Goal: Task Accomplishment & Management: Use online tool/utility

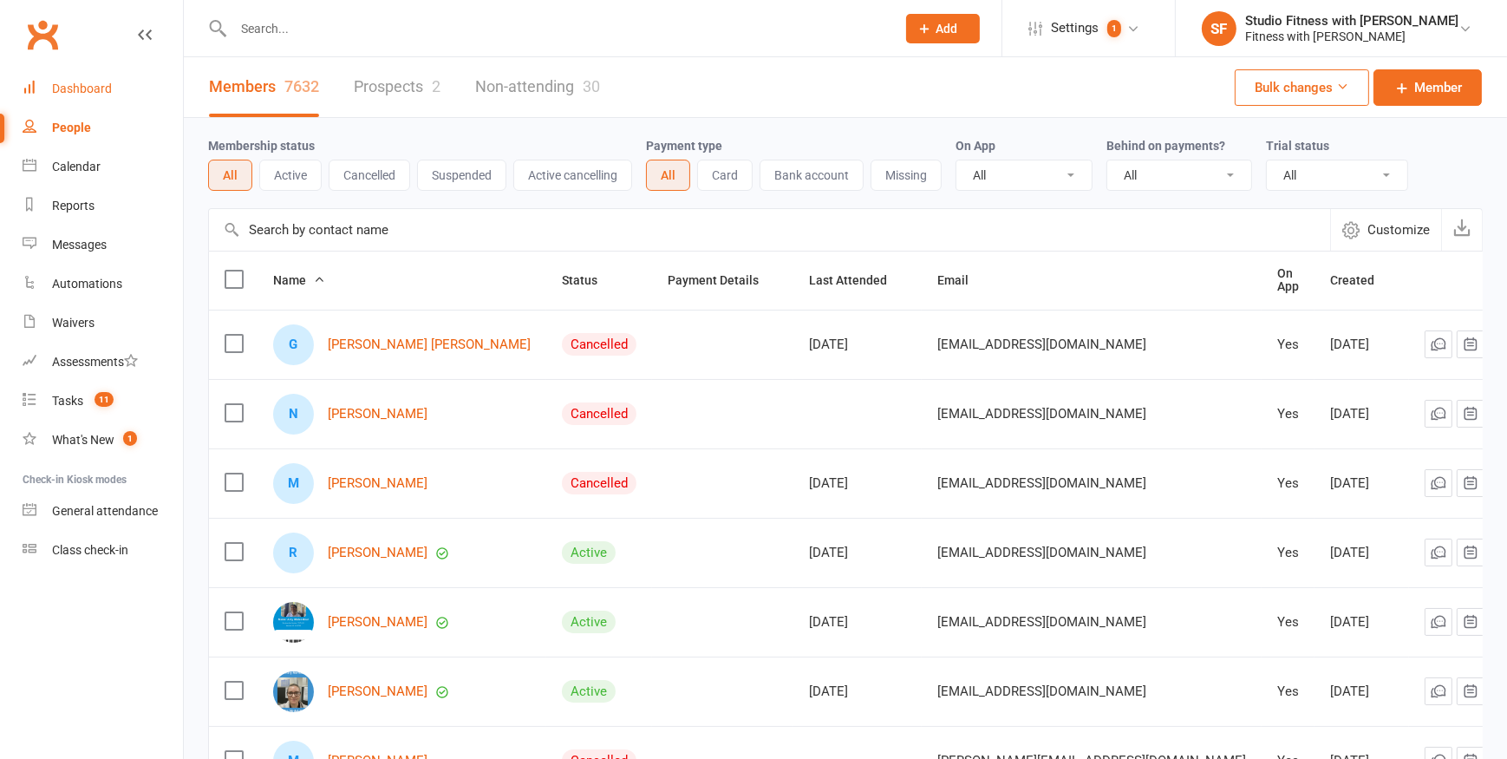
click at [82, 95] on div "Dashboard" at bounding box center [82, 88] width 60 height 14
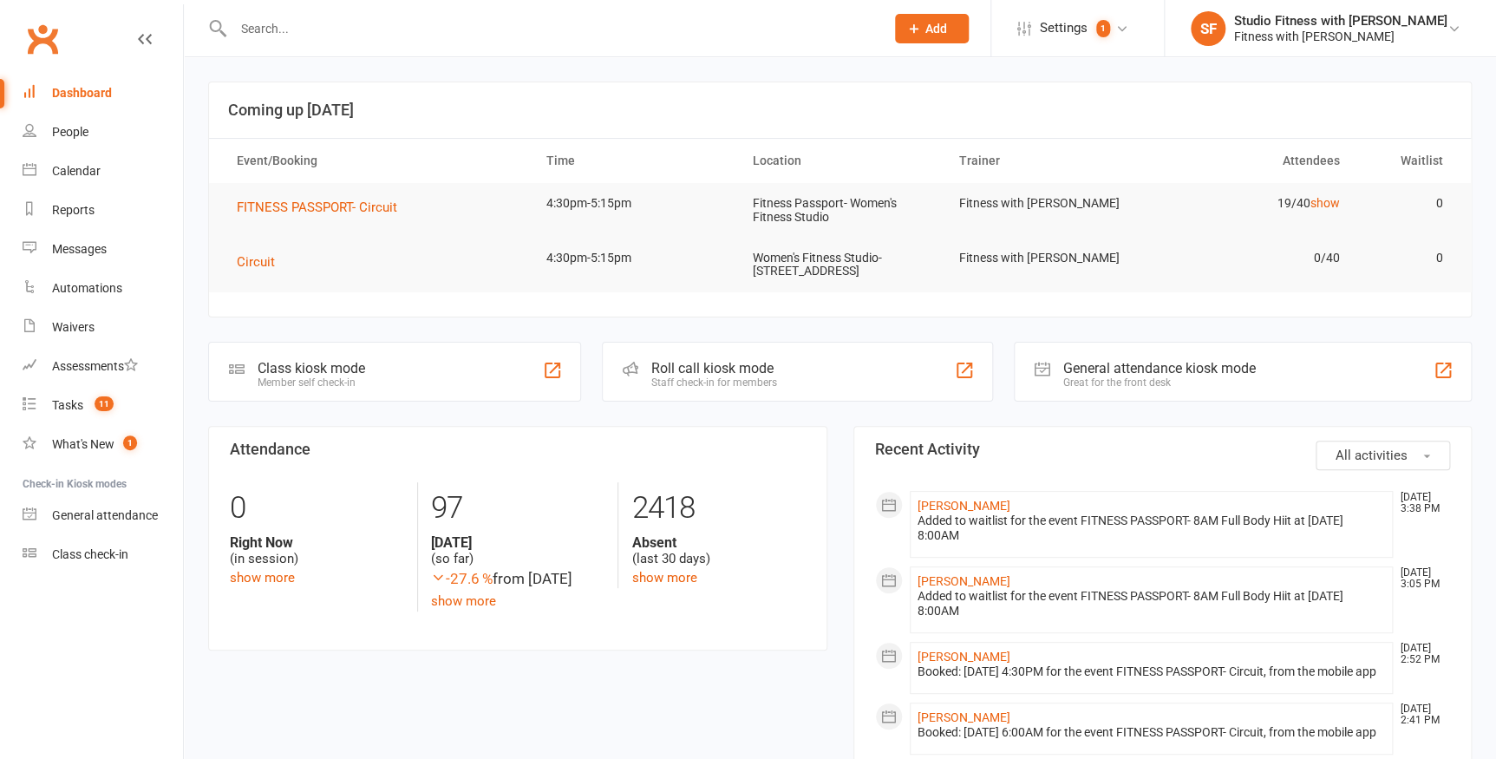
click at [550, 362] on div at bounding box center [552, 370] width 21 height 21
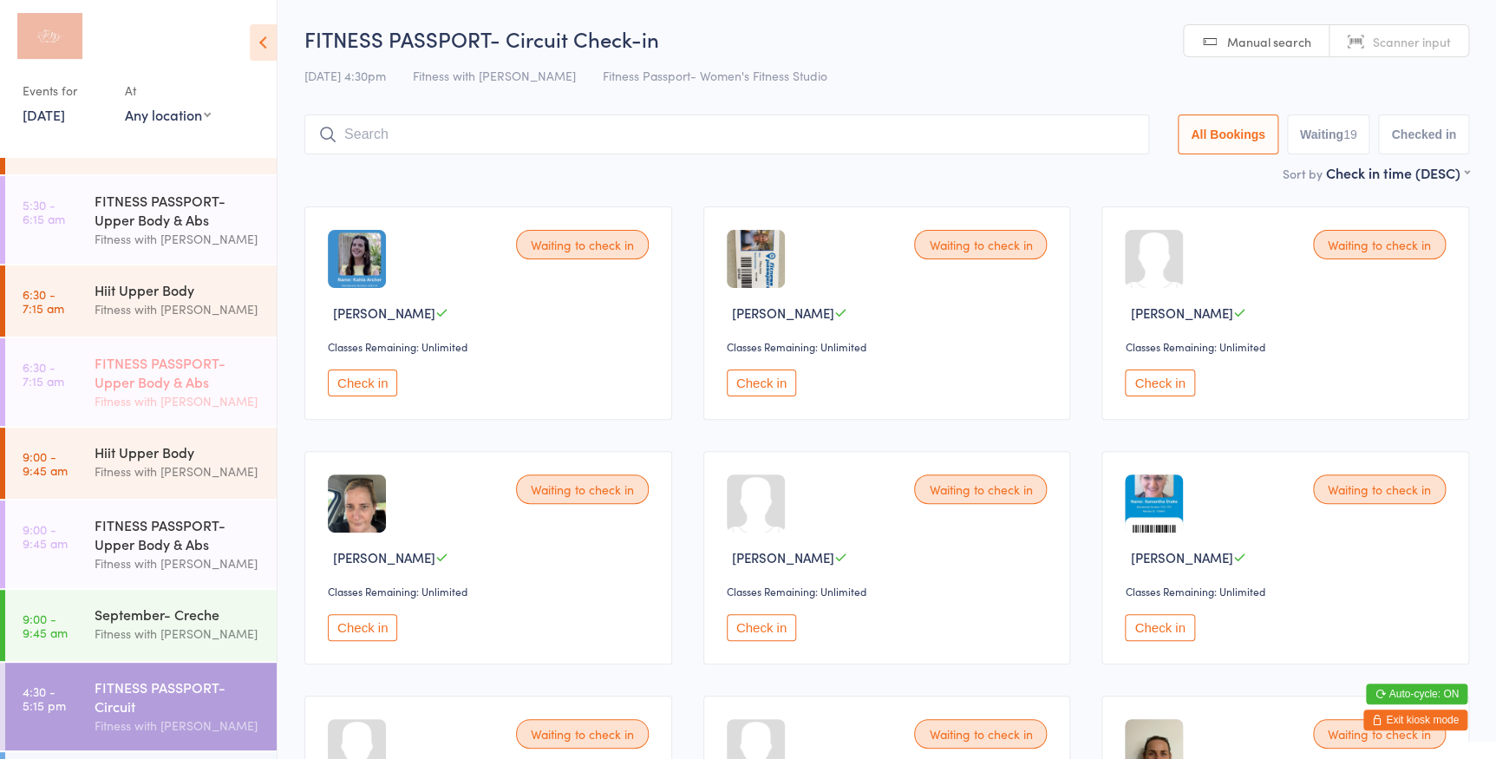
scroll to position [125, 0]
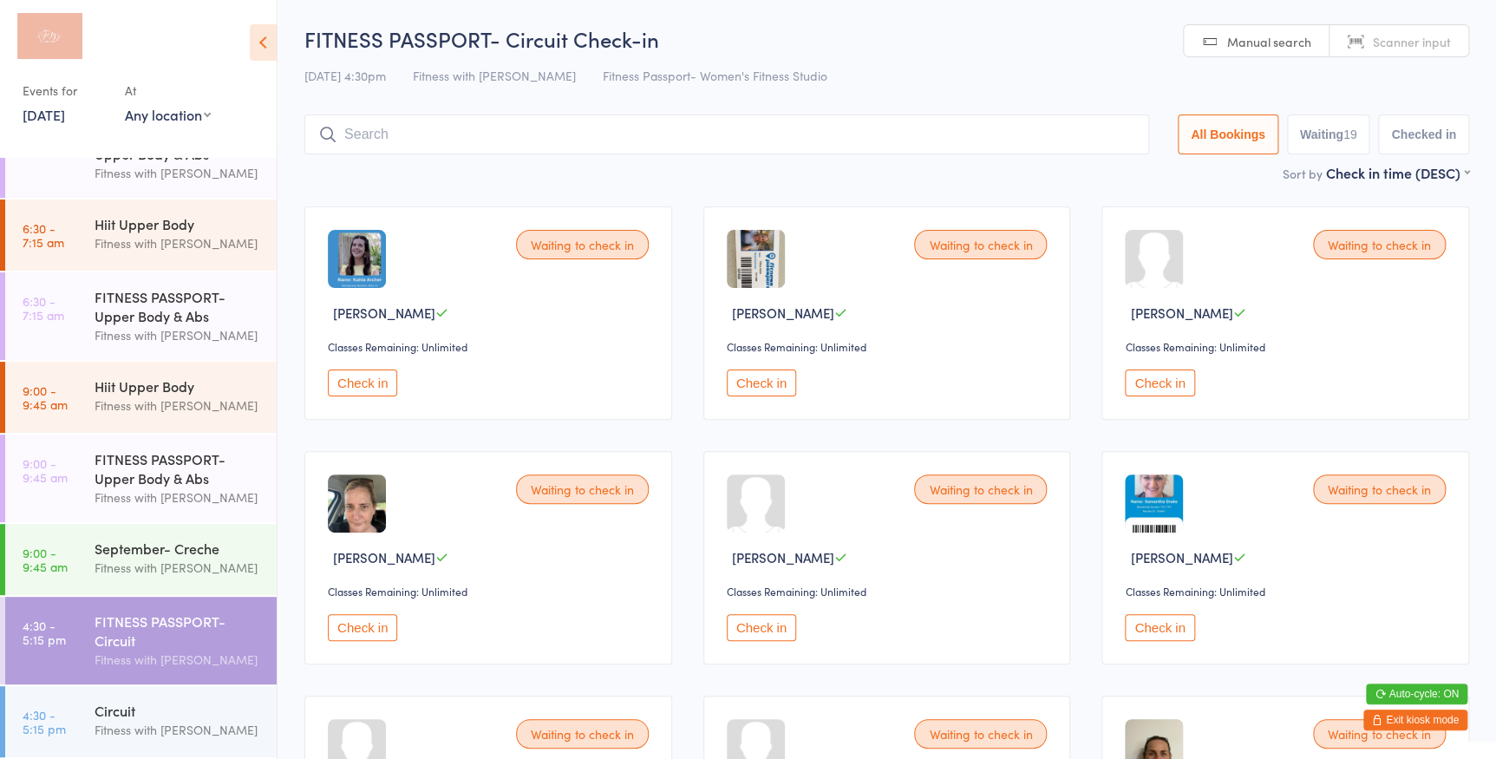
click at [197, 105] on select "Any location Women's Fitness Studio- [STREET_ADDRESS], [GEOGRAPHIC_DATA] Fitnes…" at bounding box center [168, 114] width 86 height 19
select select "0"
click at [125, 105] on select "Any location Women's Fitness Studio- [STREET_ADDRESS], [GEOGRAPHIC_DATA] Fitnes…" at bounding box center [168, 114] width 86 height 19
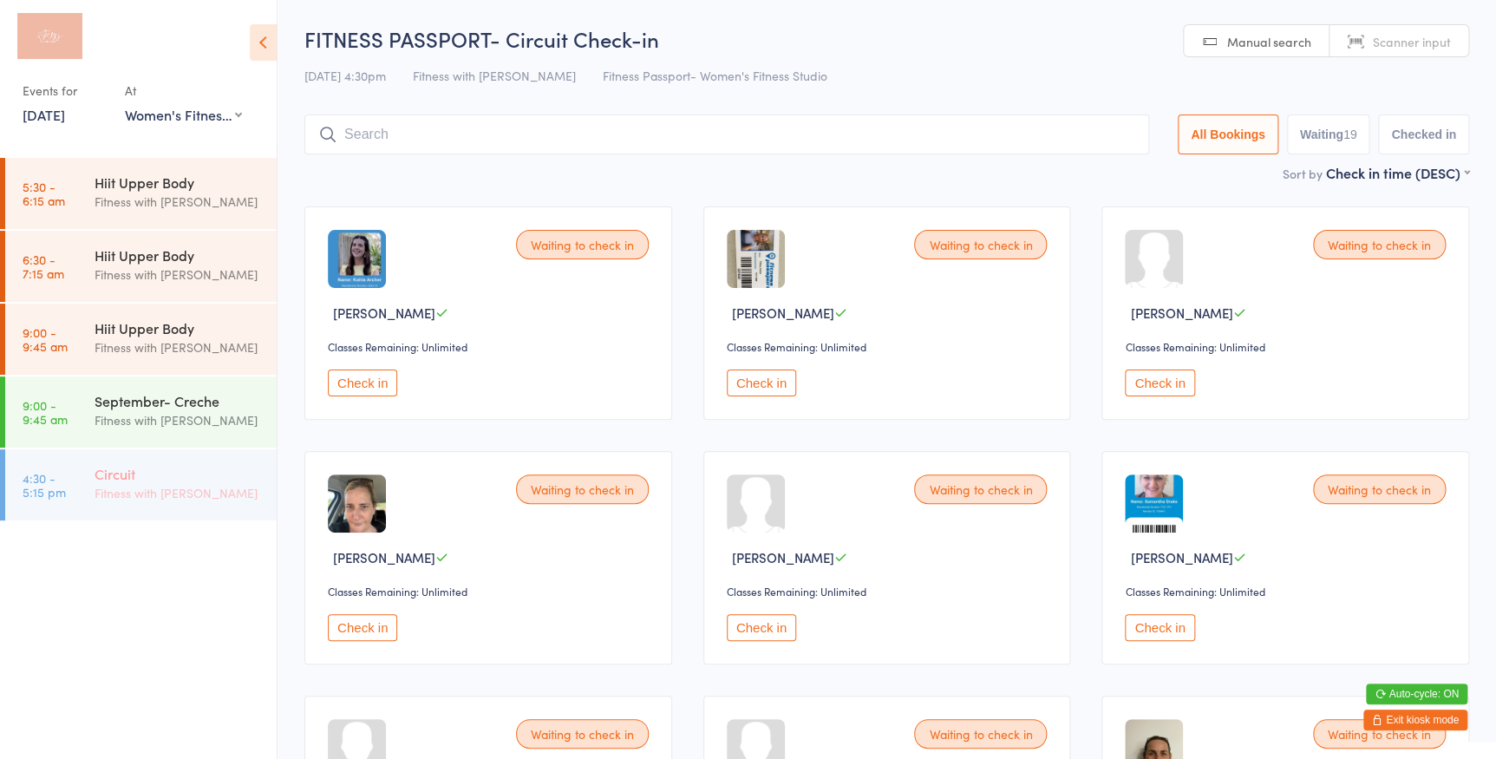
click at [130, 486] on div "Fitness with [PERSON_NAME]" at bounding box center [178, 493] width 167 height 20
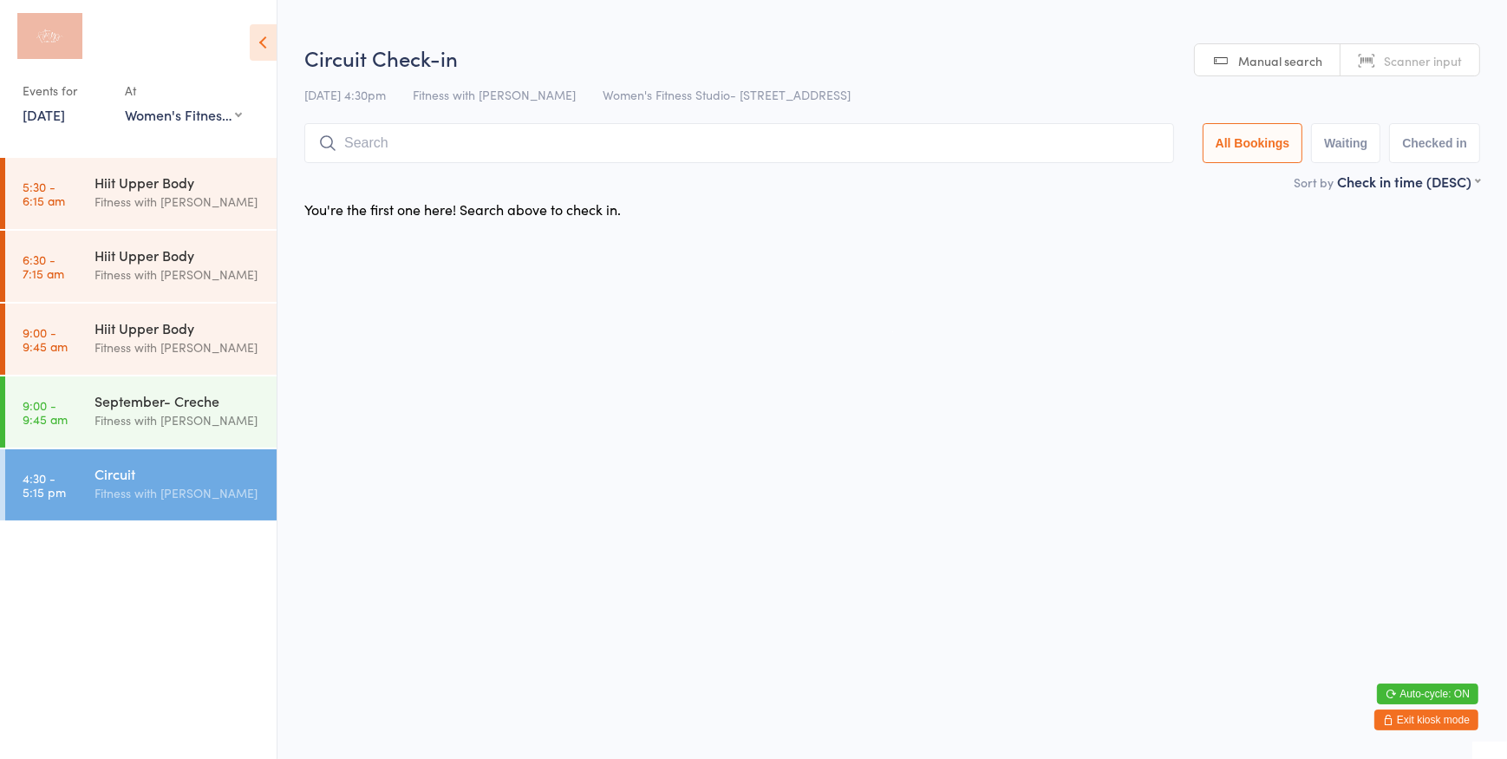
click at [1399, 58] on span "Scanner input" at bounding box center [1423, 60] width 78 height 17
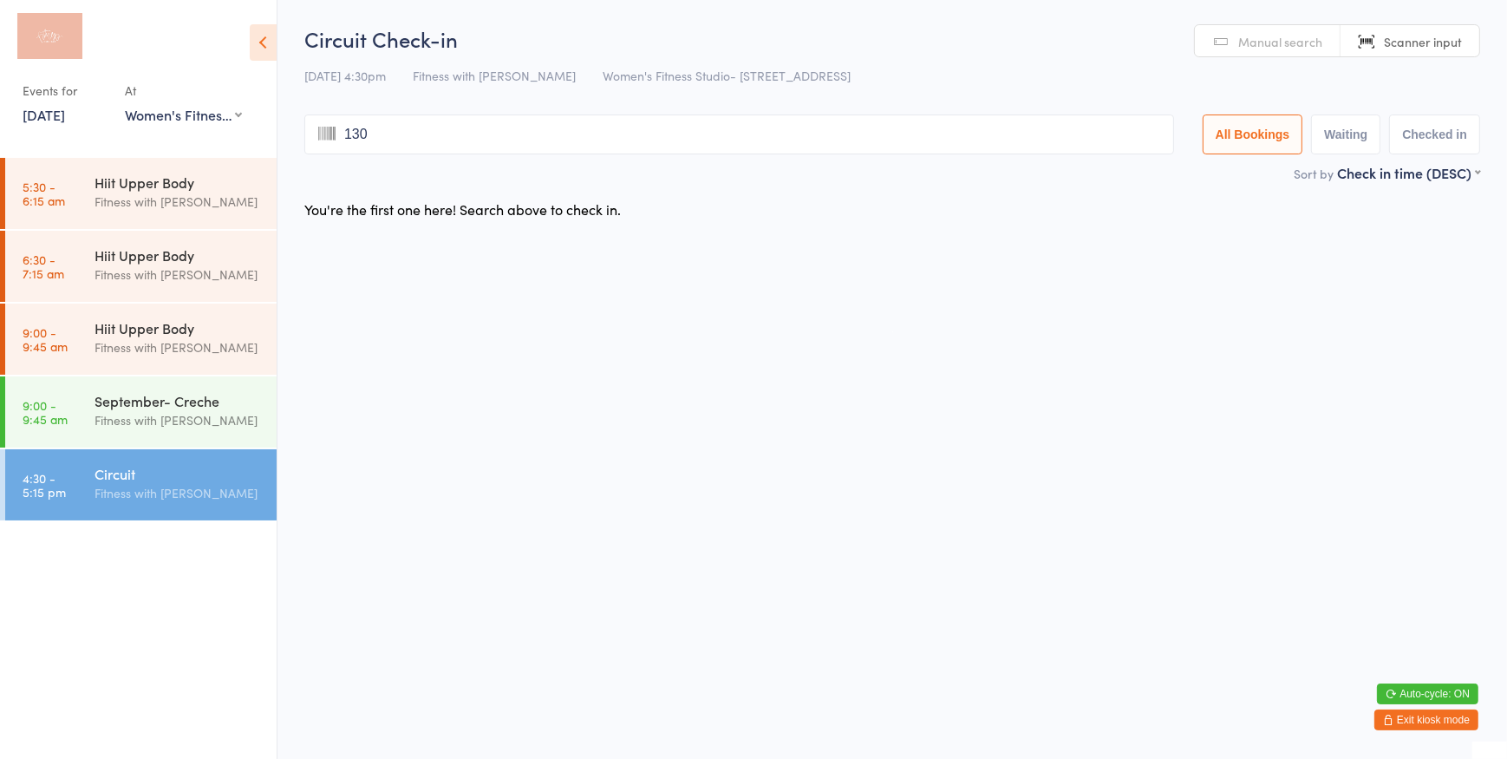
type input "1306"
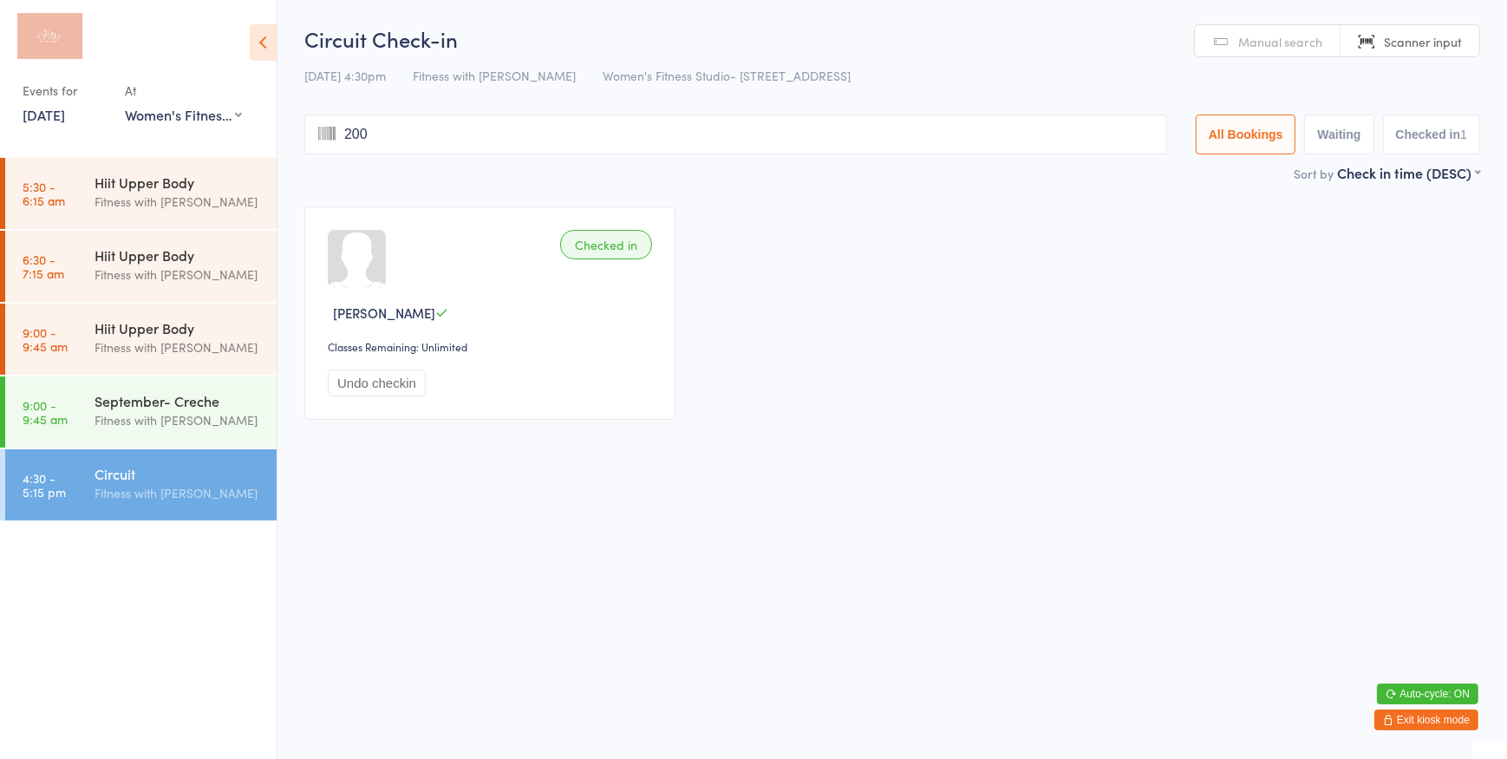
type input "2005"
click at [1405, 35] on span "Scanner input" at bounding box center [1423, 41] width 78 height 17
click at [269, 47] on icon at bounding box center [263, 42] width 27 height 36
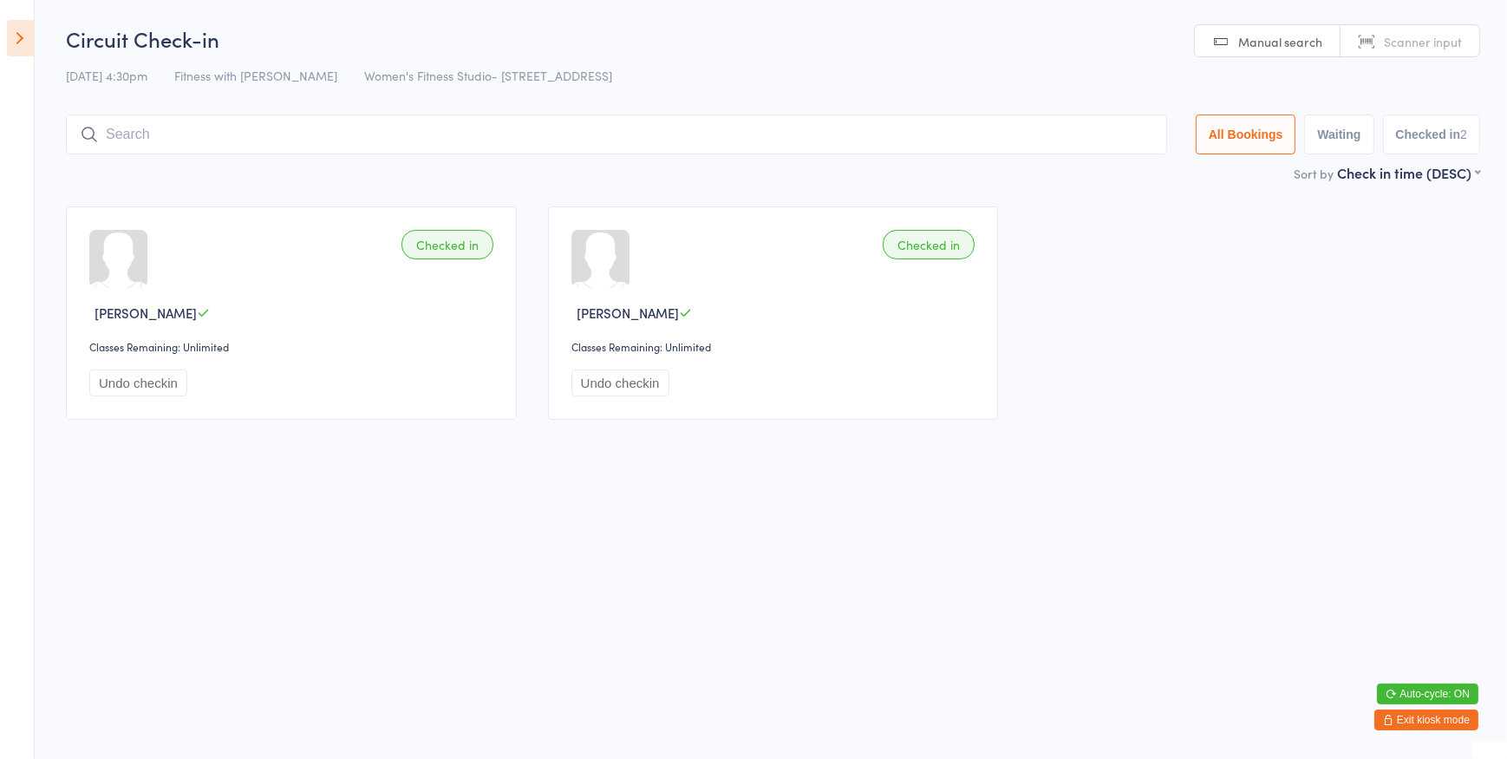
click at [25, 38] on icon at bounding box center [20, 38] width 27 height 36
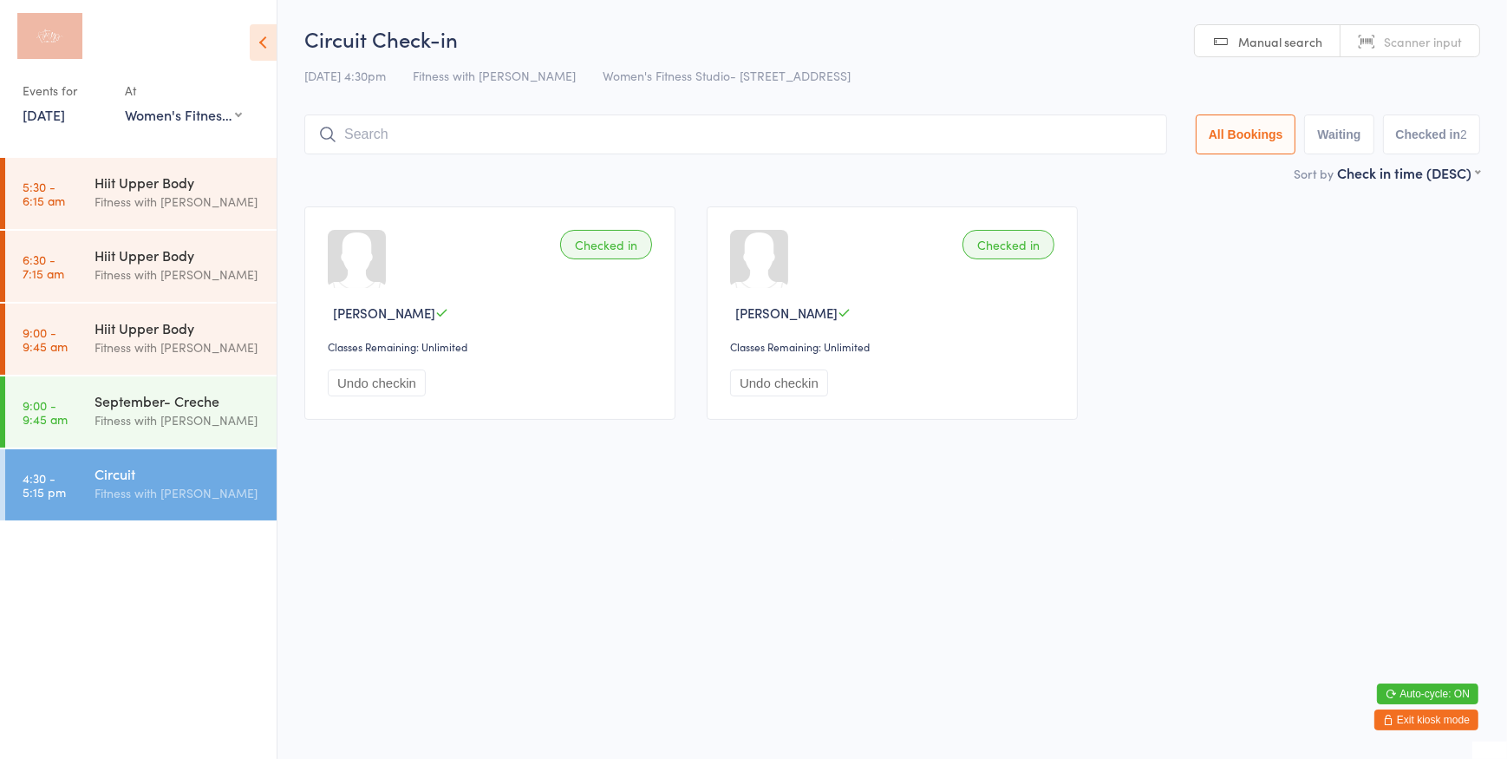
click at [1411, 721] on button "Exit kiosk mode" at bounding box center [1426, 719] width 104 height 21
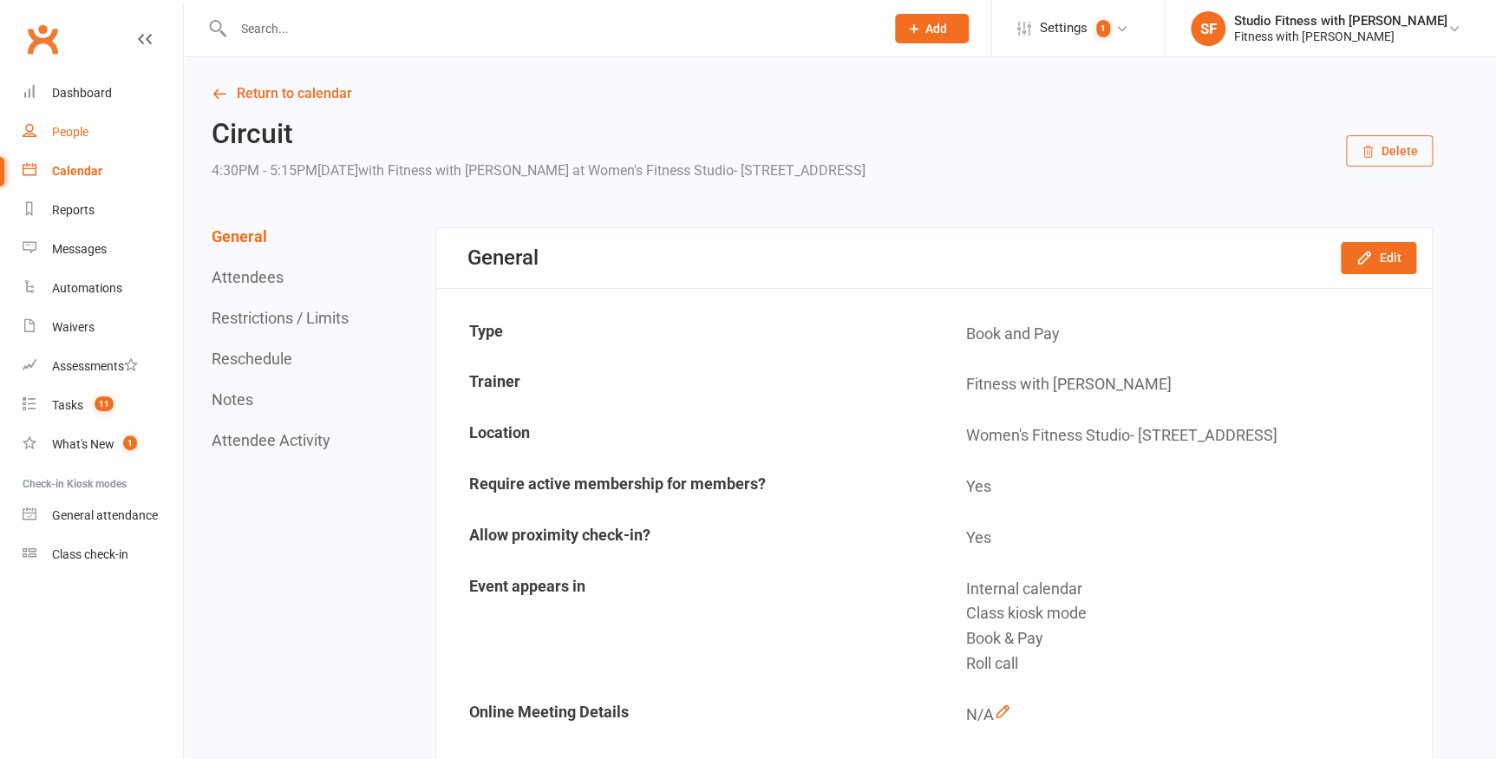
click at [77, 142] on link "People" at bounding box center [103, 132] width 160 height 39
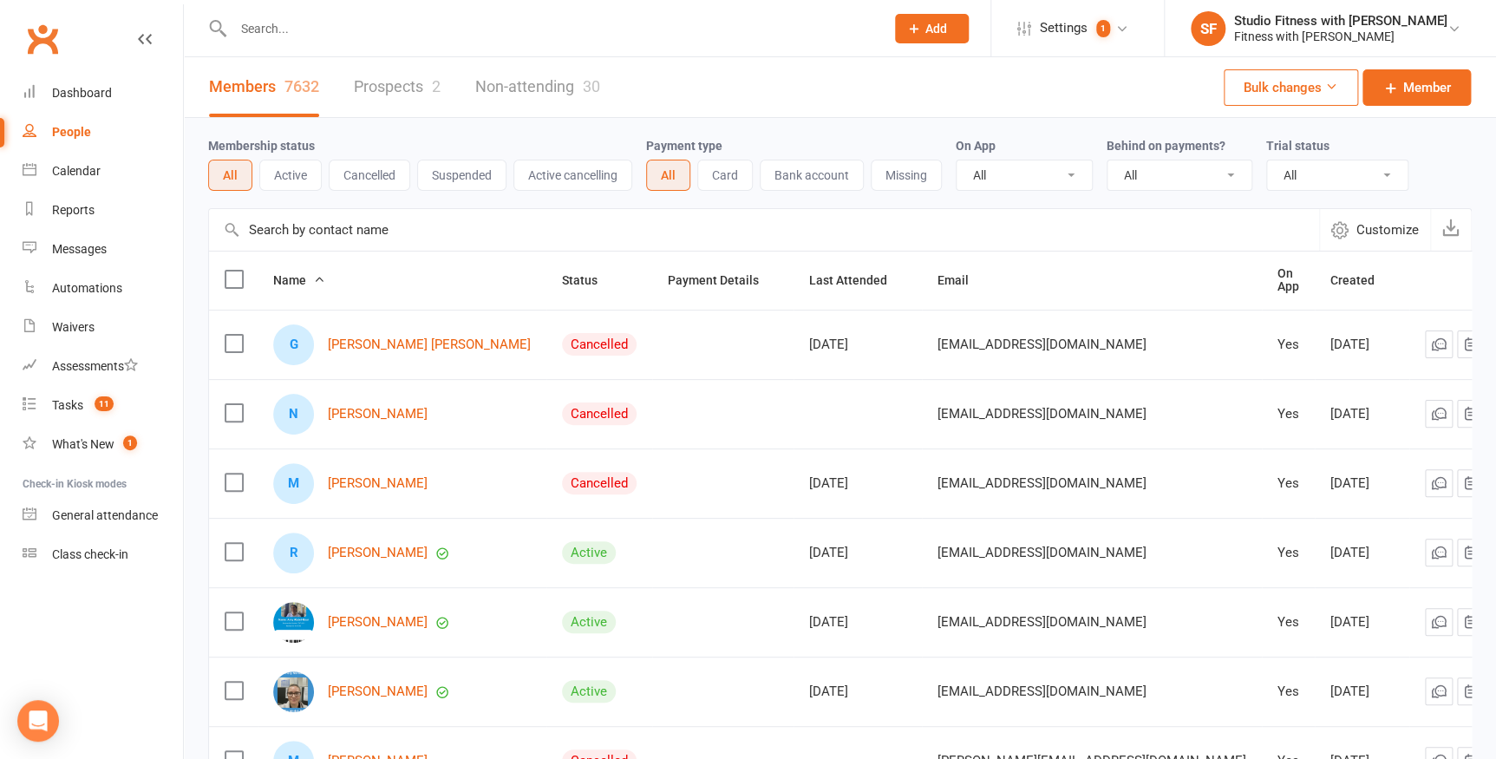
click at [311, 36] on input "text" at bounding box center [550, 28] width 644 height 24
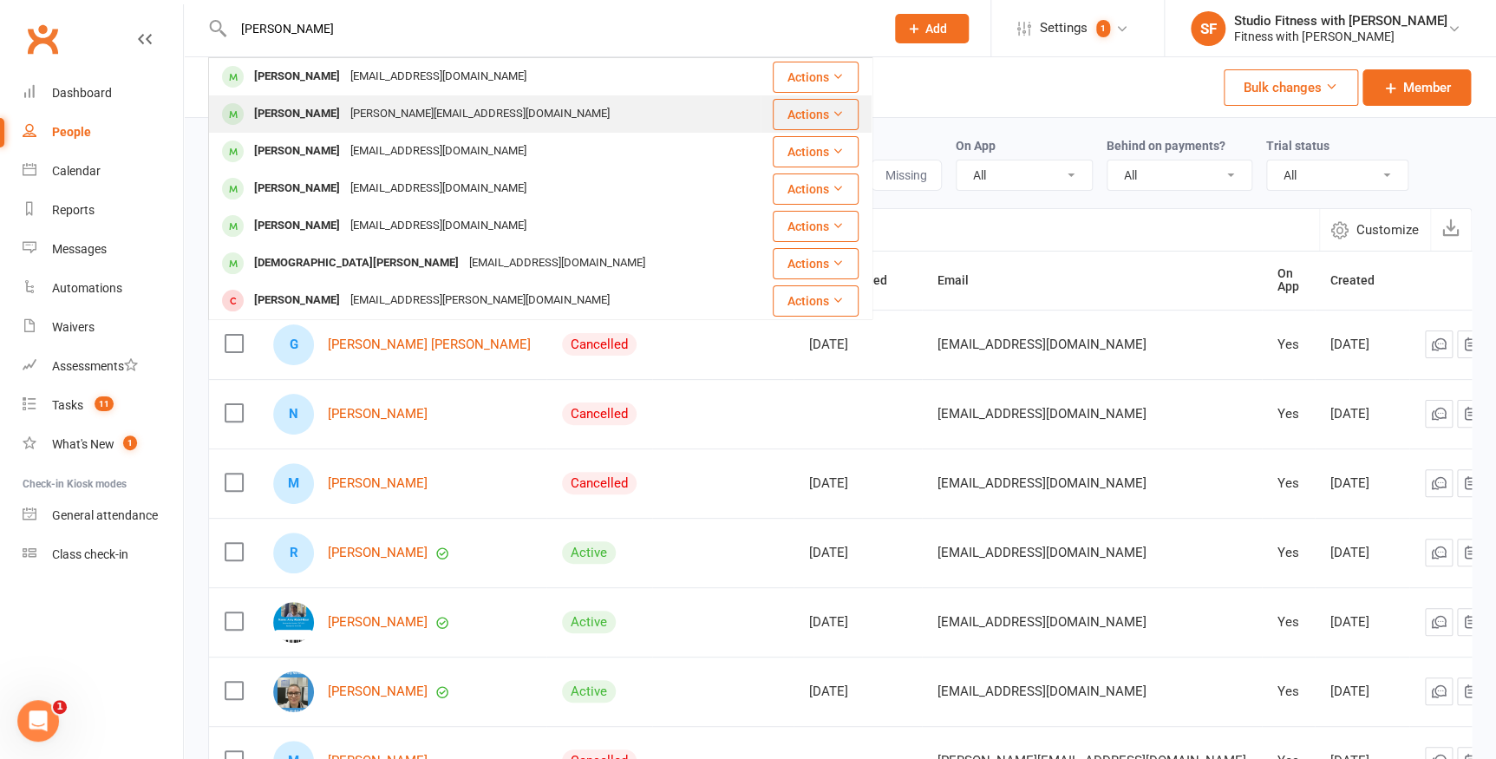
type input "mcalee"
click at [751, 106] on div "Angela McAleese angela.mcaleese1@gmail.com" at bounding box center [485, 114] width 550 height 36
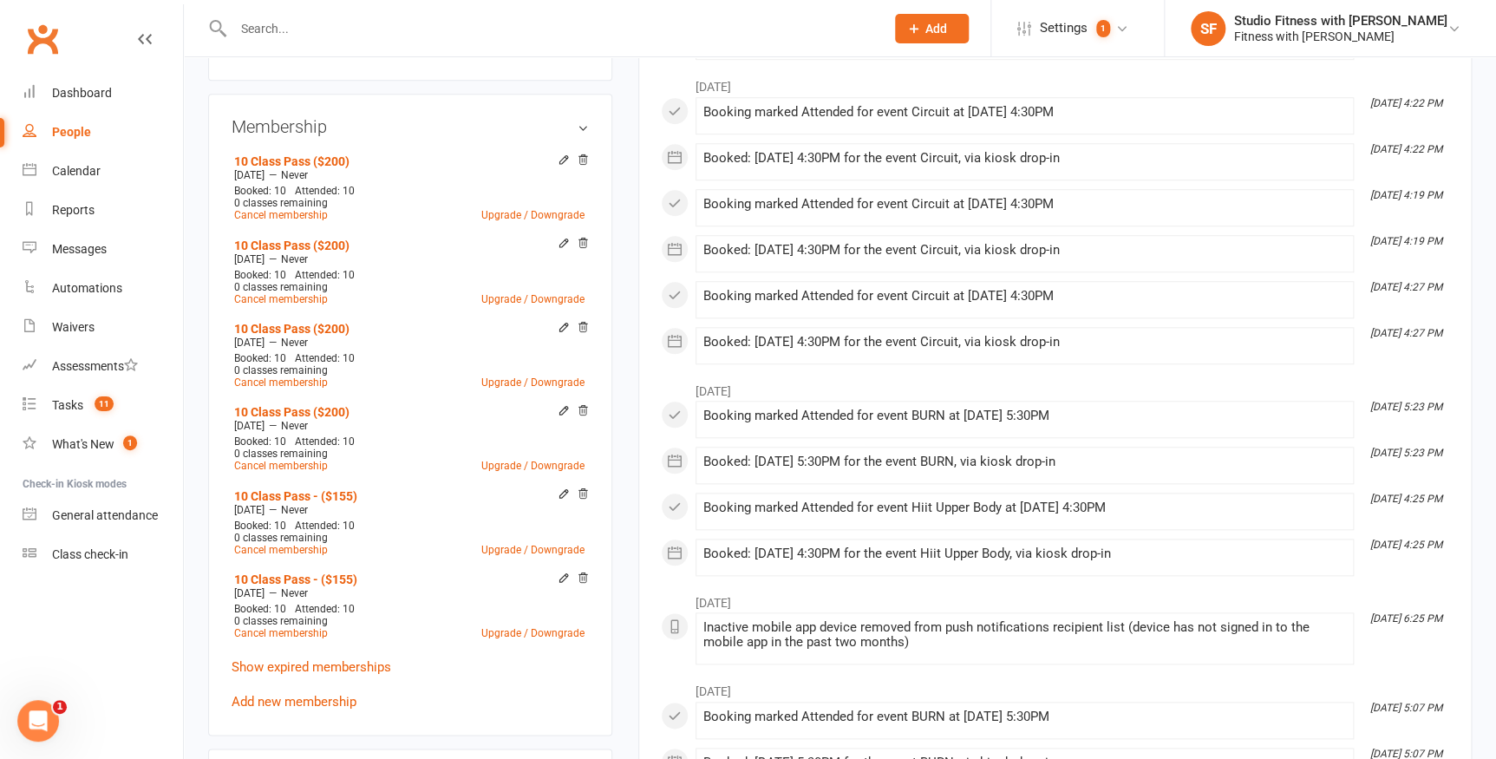
scroll to position [630, 0]
click at [284, 695] on link "Add new membership" at bounding box center [293, 699] width 125 height 16
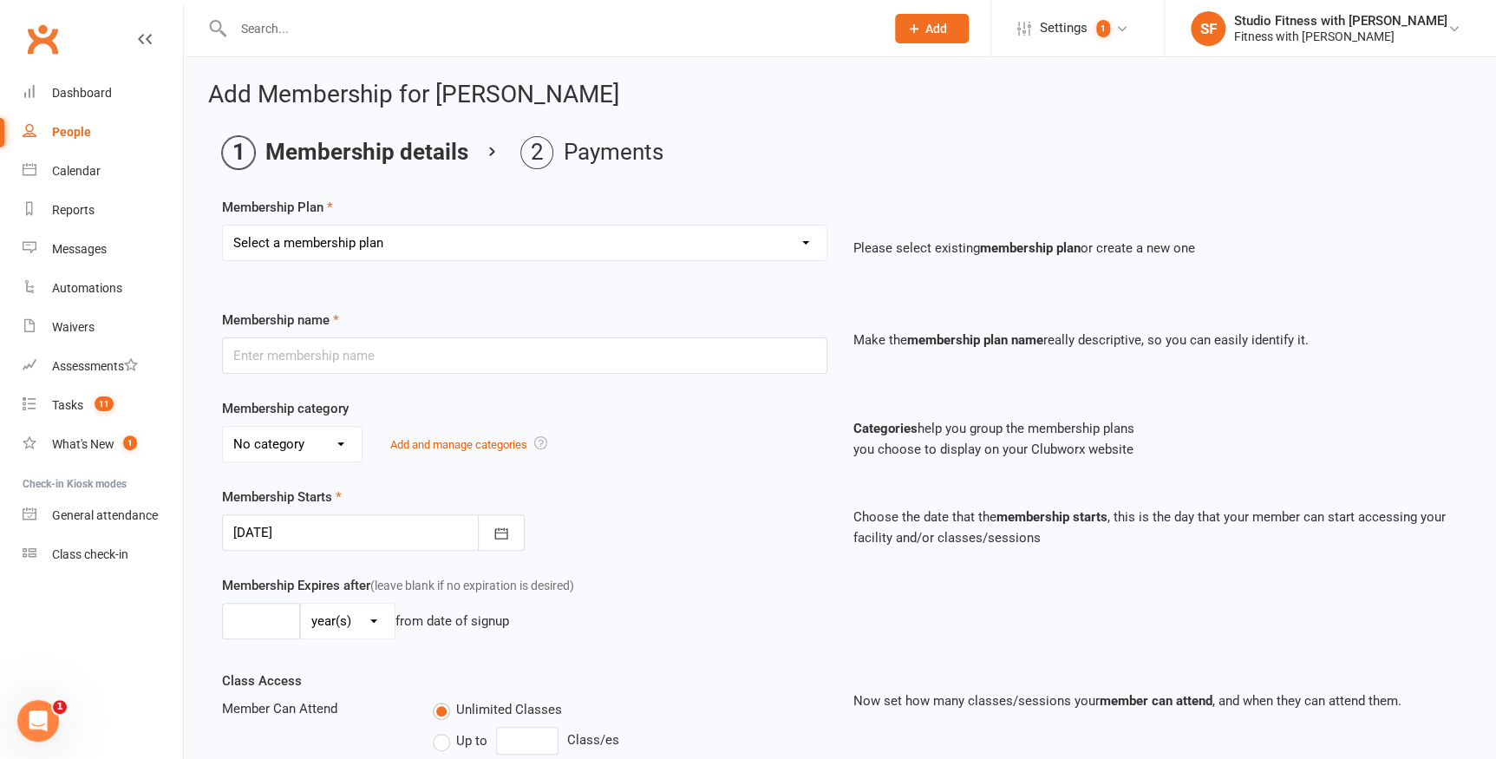
click at [525, 251] on select "Select a membership plan Free 2 Week Trial Single Session ($22) 1 Month Members…" at bounding box center [524, 242] width 603 height 35
select select "3"
click at [223, 225] on select "Select a membership plan Free 2 Week Trial Single Session ($22) 1 Month Members…" at bounding box center [524, 242] width 603 height 35
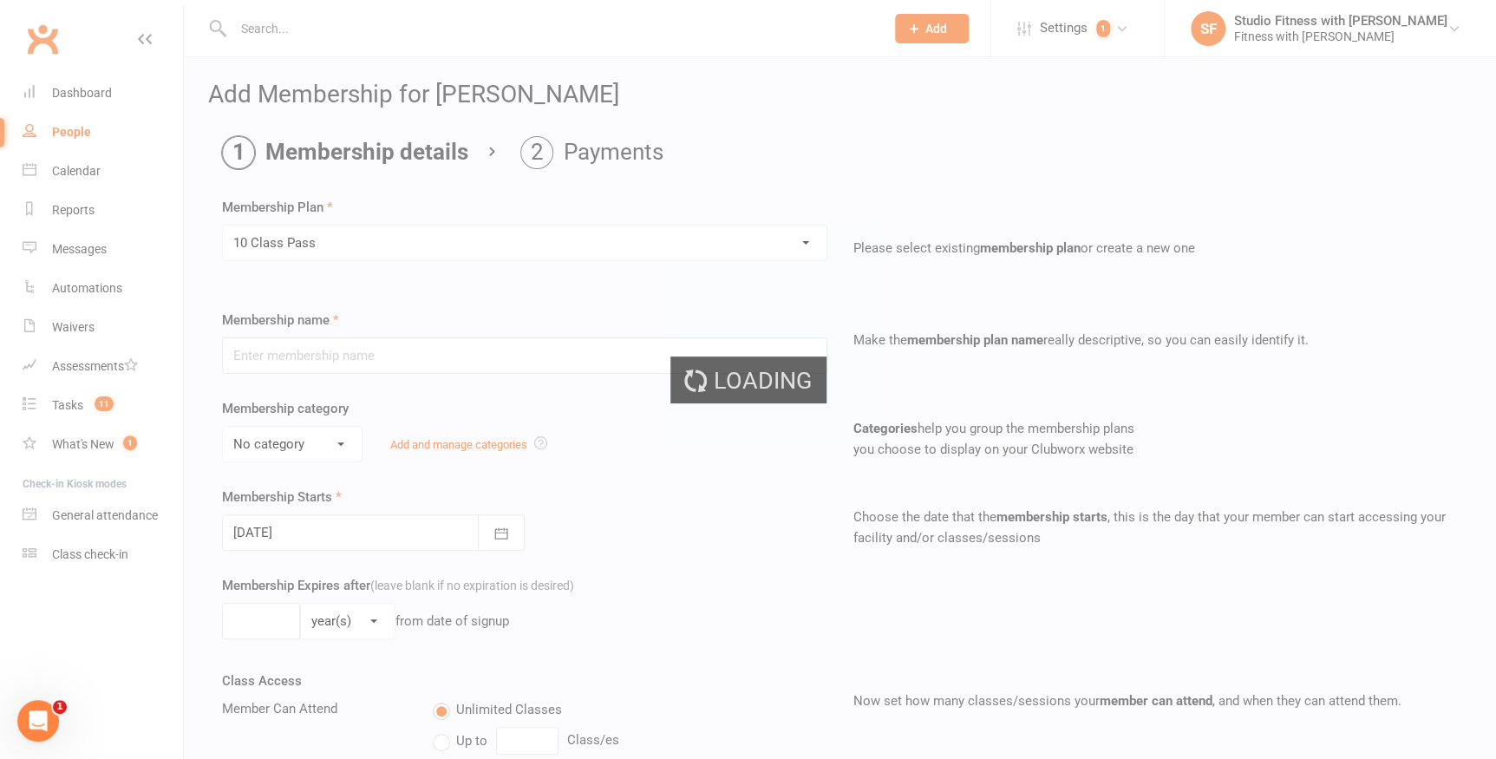
type input "10 Class Pass"
select select "2"
type input "10"
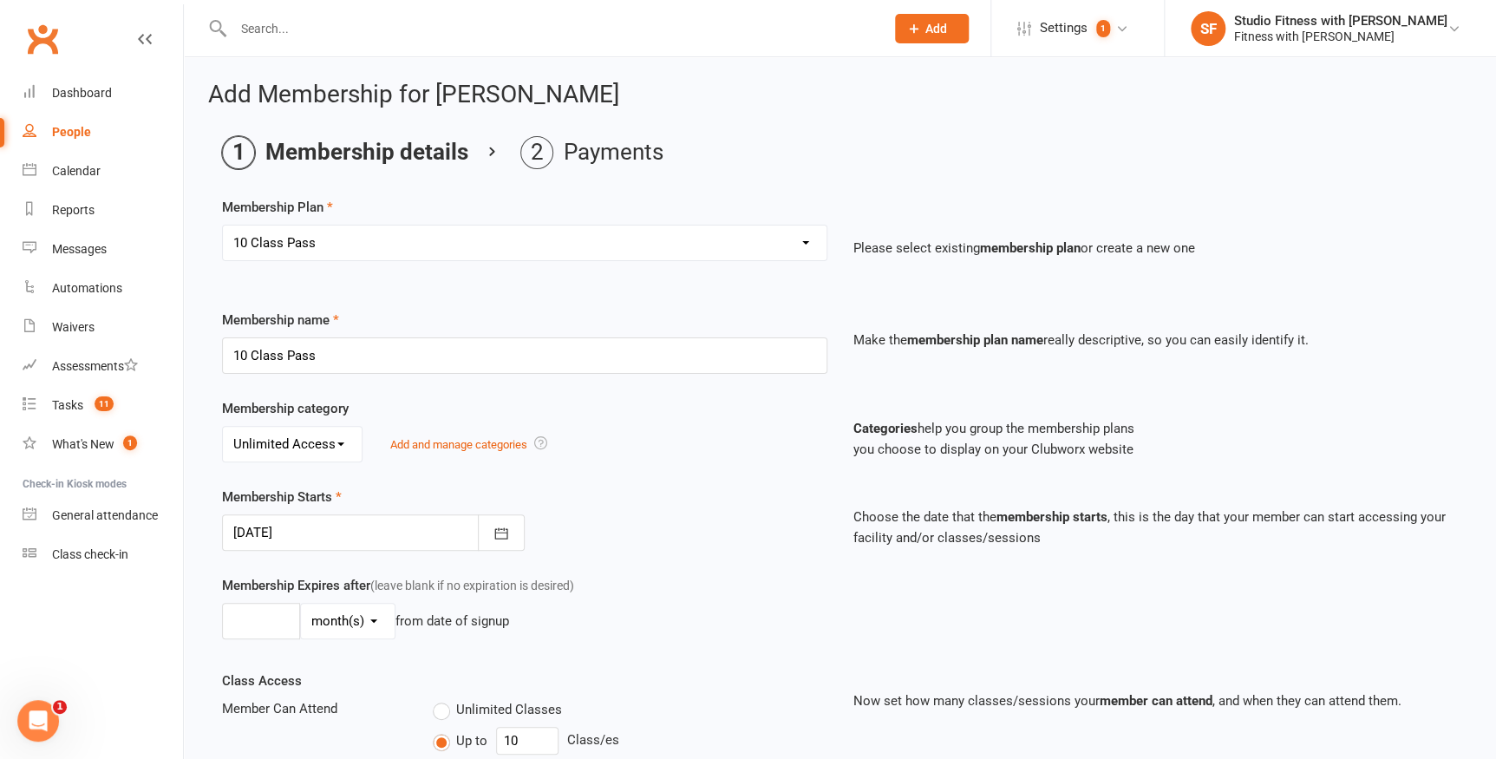
click at [323, 433] on select "No category Fitness Passport General Unlimited Access" at bounding box center [292, 444] width 139 height 35
click at [223, 427] on select "No category Fitness Passport General Unlimited Access" at bounding box center [292, 444] width 139 height 35
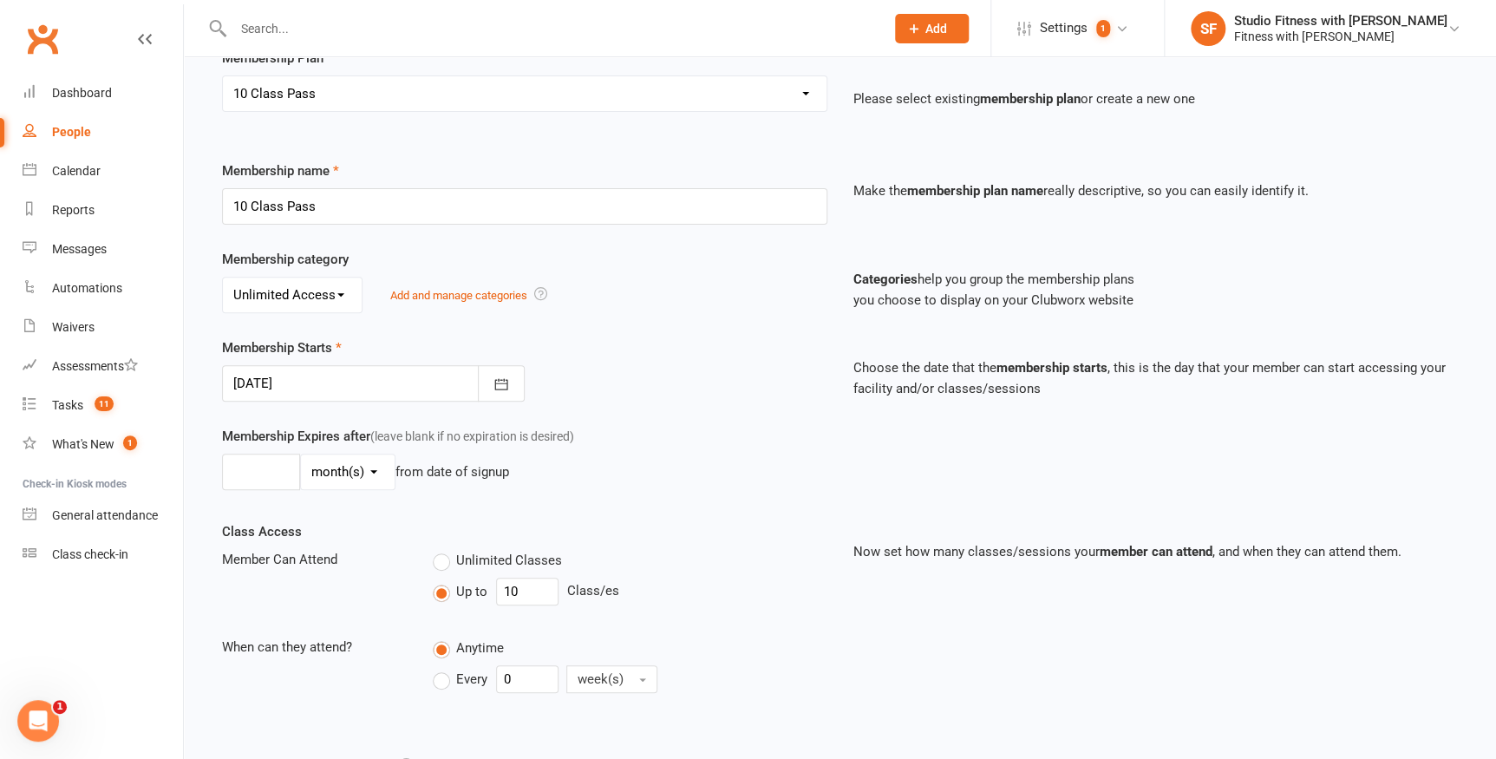
scroll to position [157, 0]
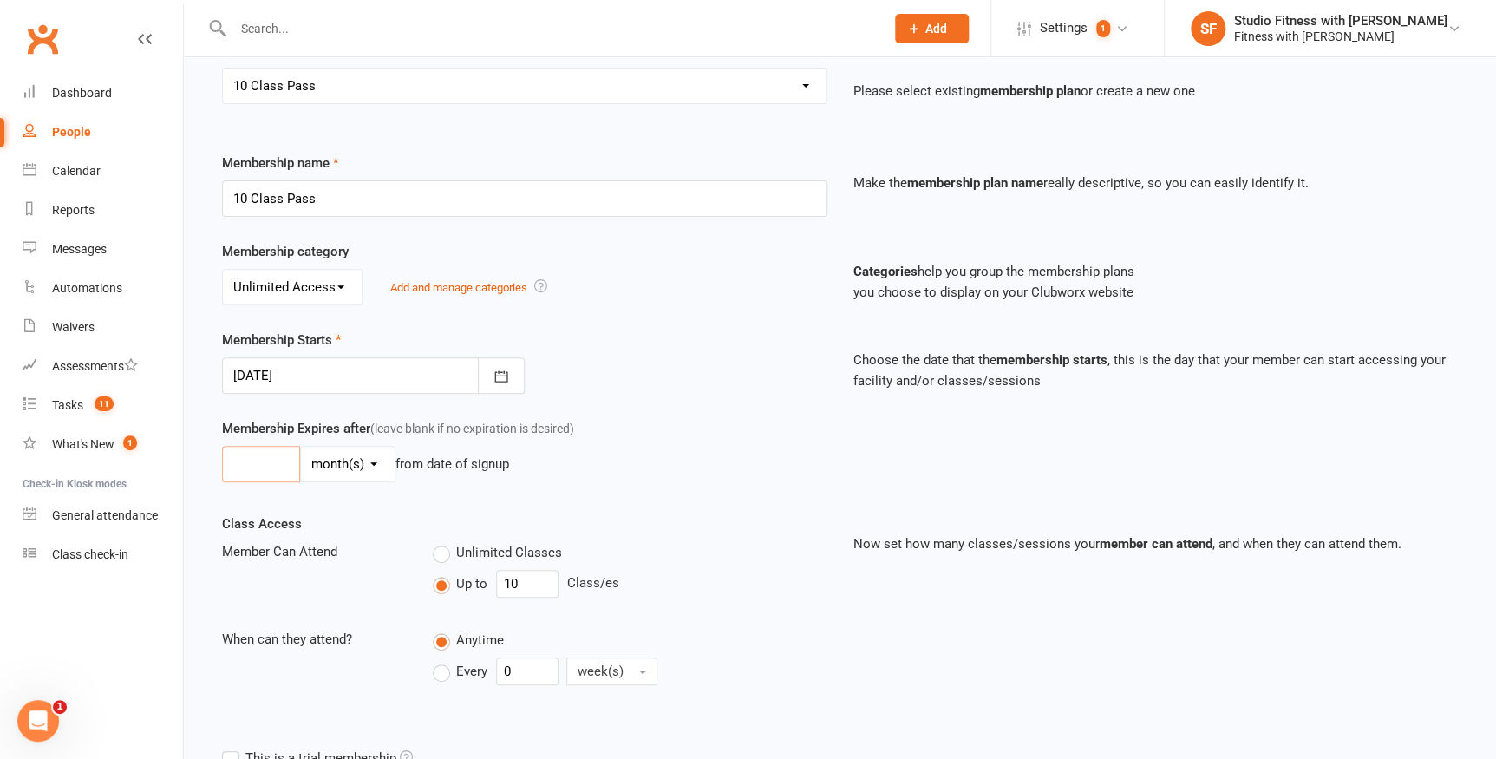
click at [286, 452] on input "number" at bounding box center [261, 464] width 78 height 36
click at [708, 463] on div "day(s) week(s) month(s) year(s) from date of signup" at bounding box center [524, 464] width 605 height 36
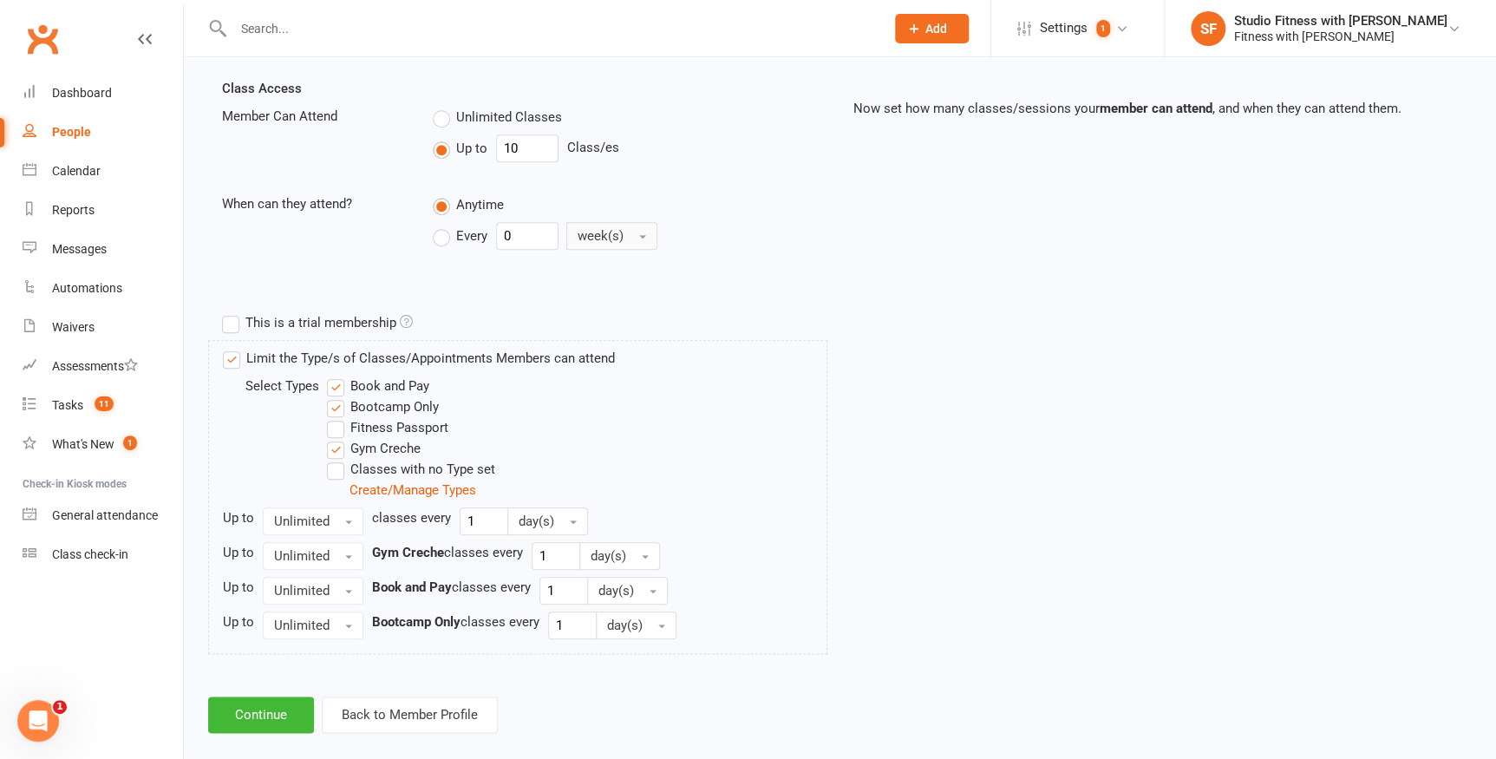
scroll to position [615, 0]
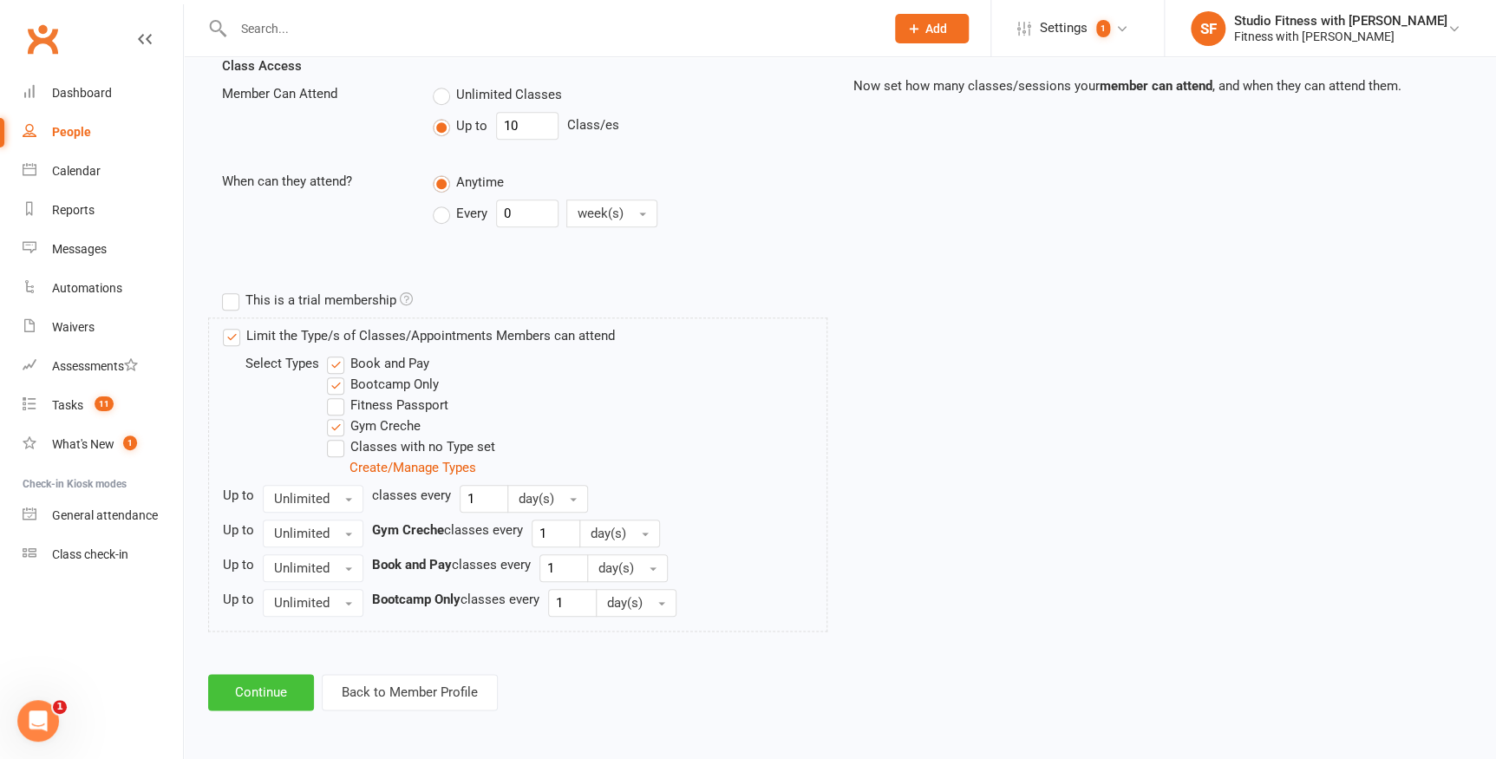
click at [305, 695] on button "Continue" at bounding box center [261, 692] width 106 height 36
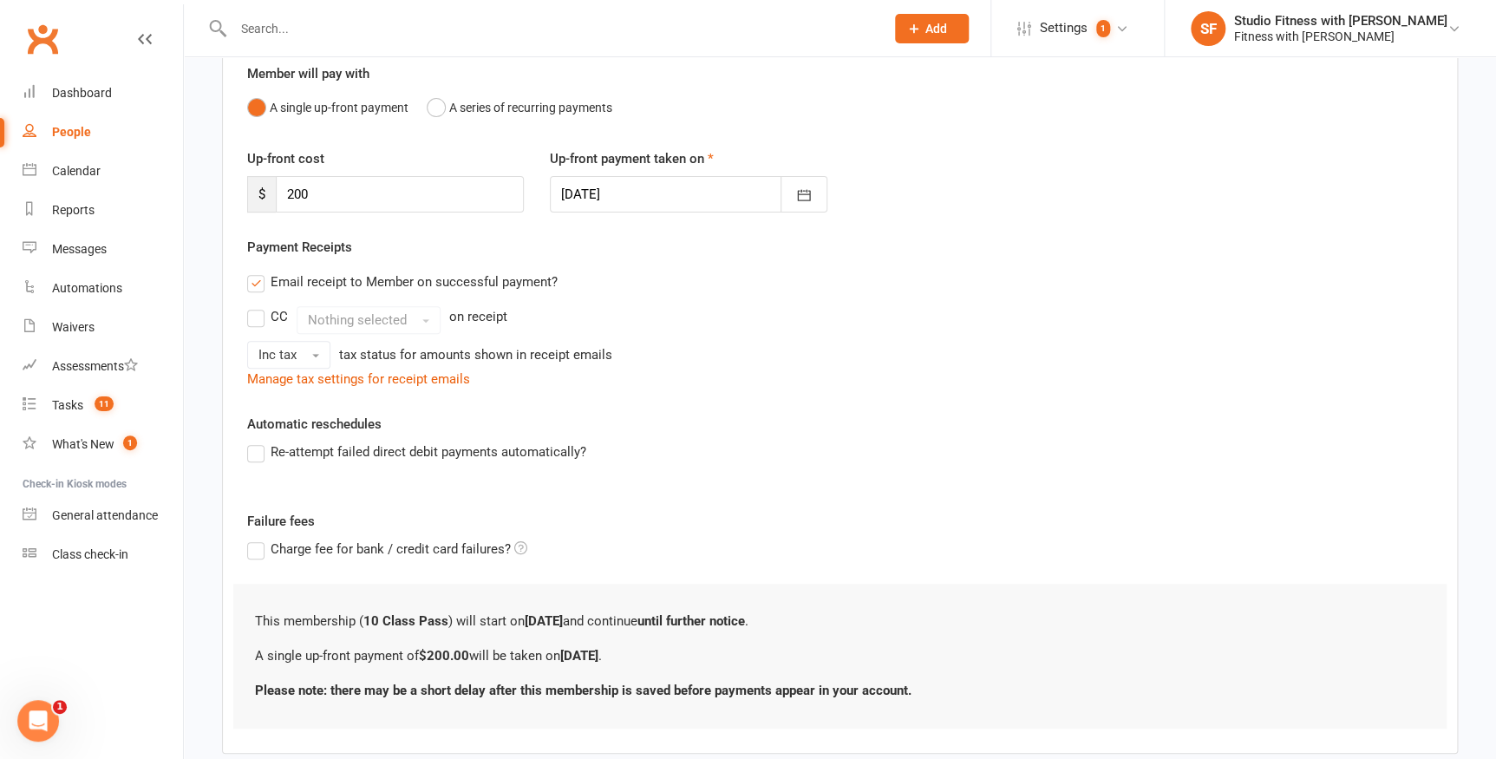
scroll to position [254, 0]
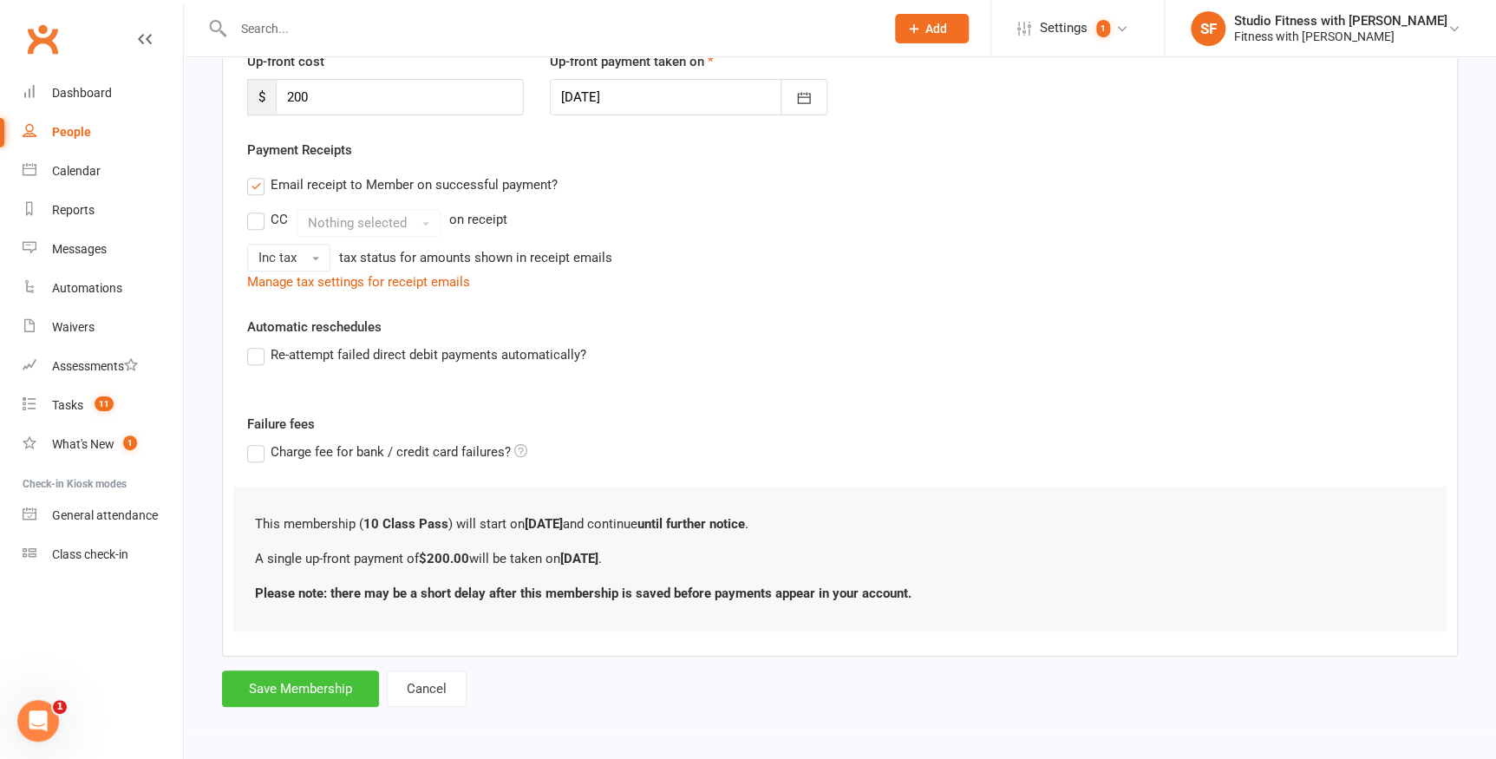
click at [327, 683] on button "Save Membership" at bounding box center [300, 688] width 157 height 36
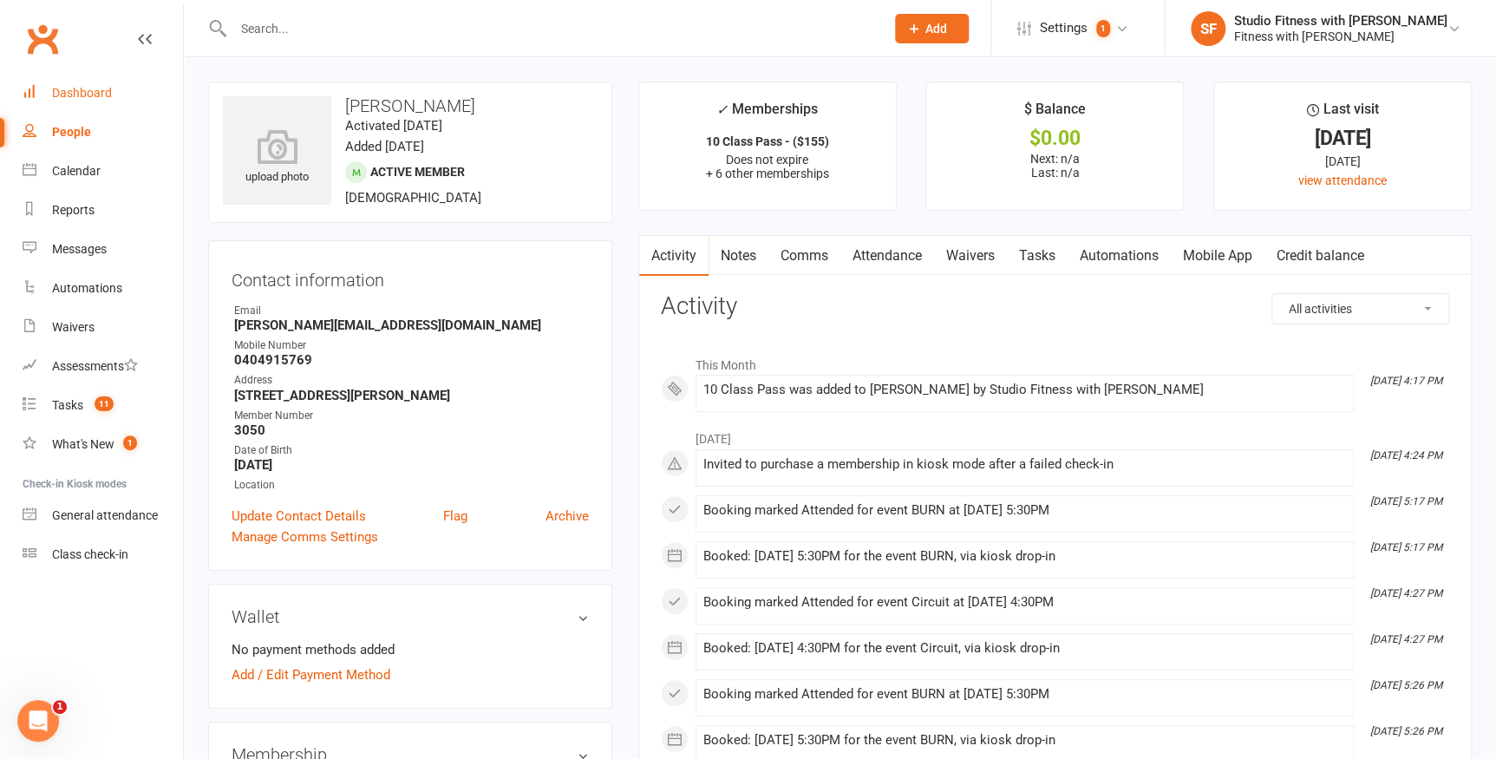
click at [92, 98] on div "Dashboard" at bounding box center [82, 93] width 60 height 14
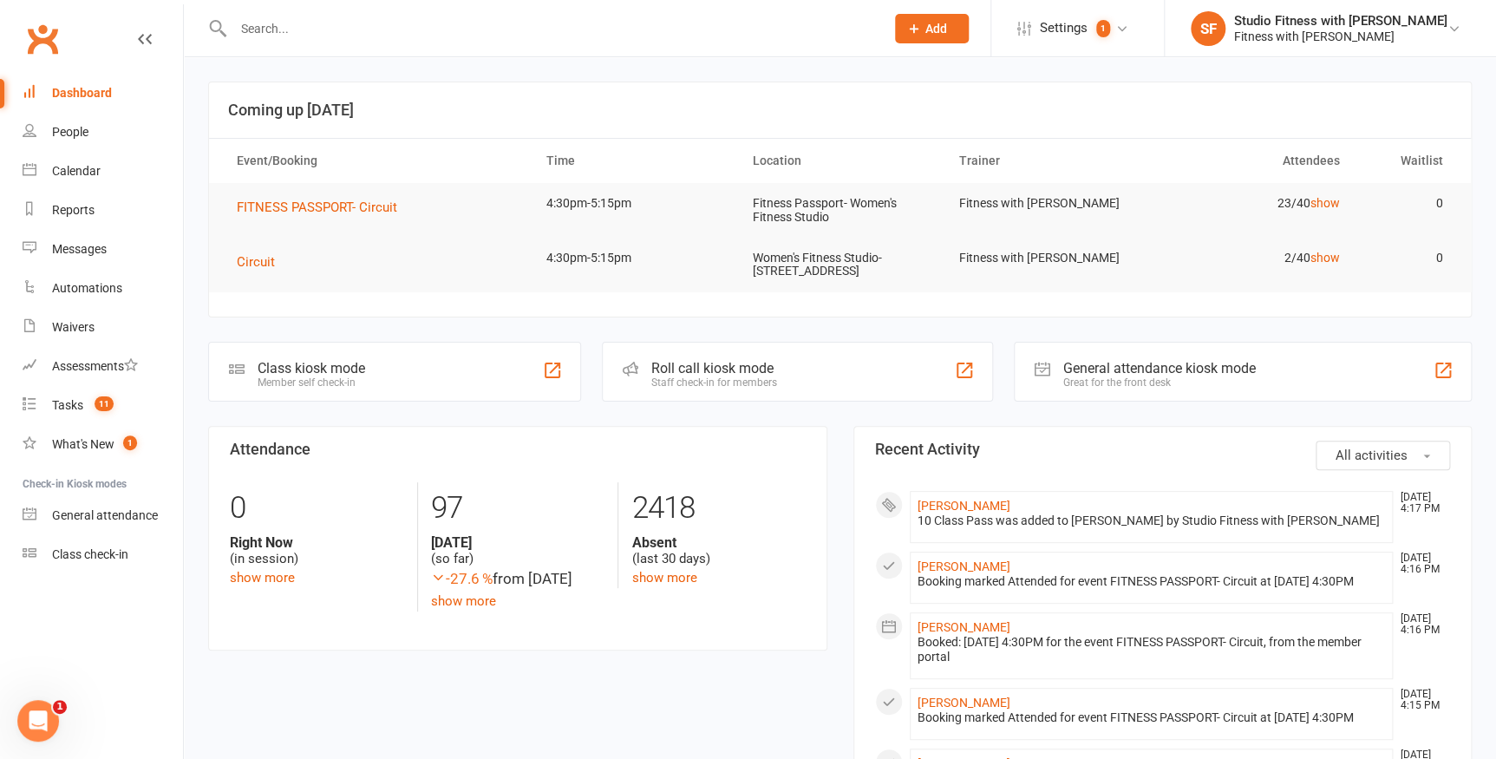
click at [555, 364] on div at bounding box center [552, 370] width 21 height 21
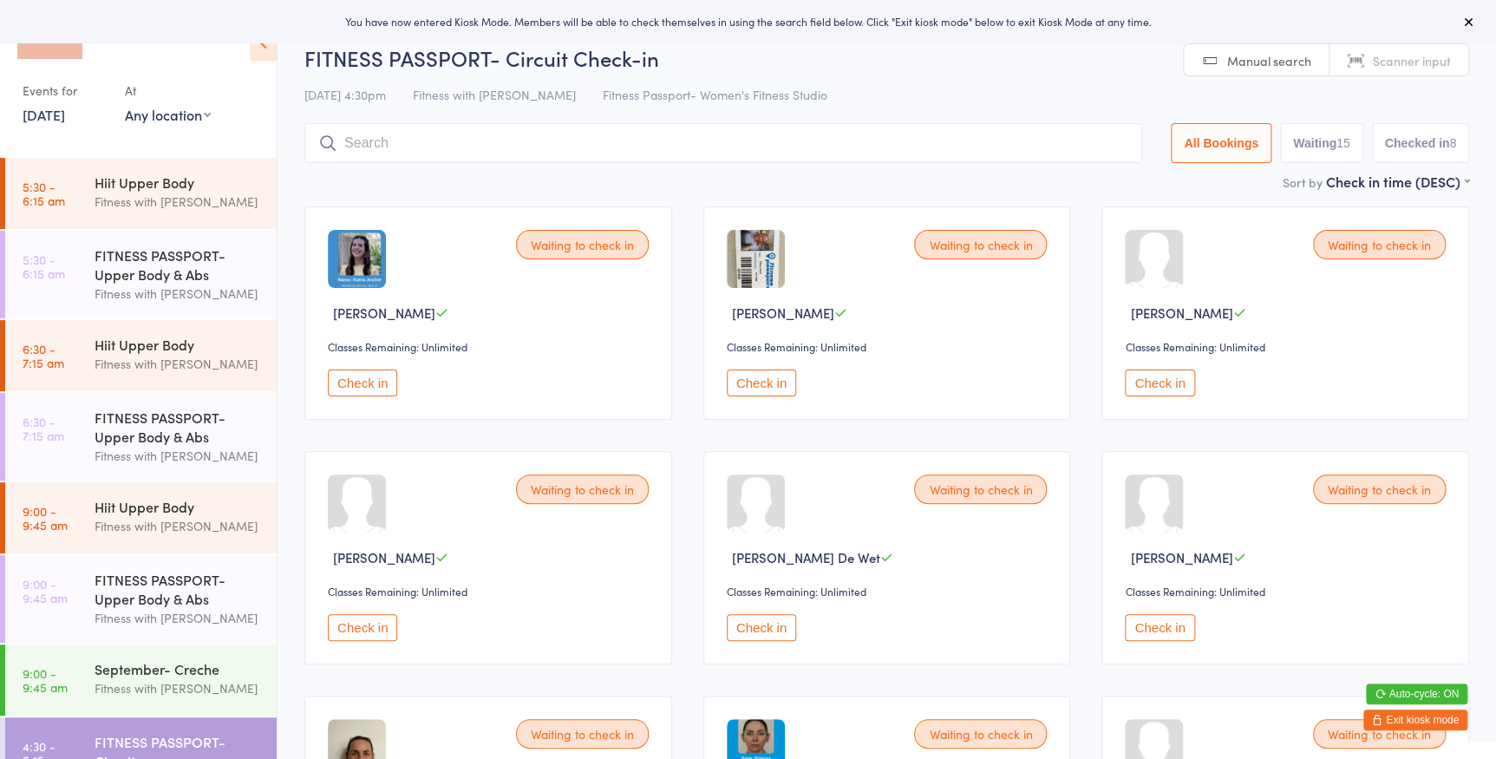
click at [268, 47] on icon at bounding box center [263, 42] width 27 height 36
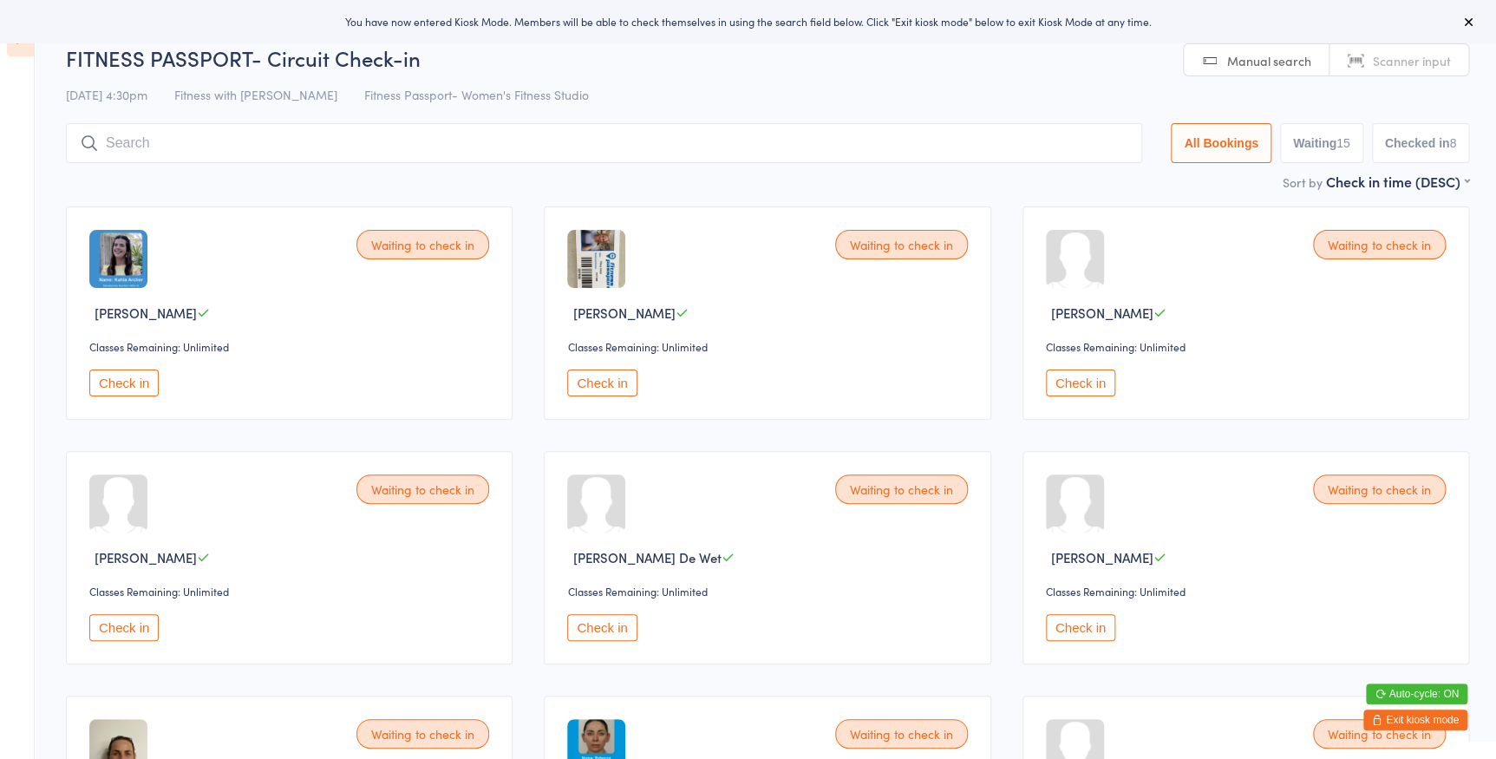
click at [17, 49] on icon at bounding box center [20, 38] width 27 height 36
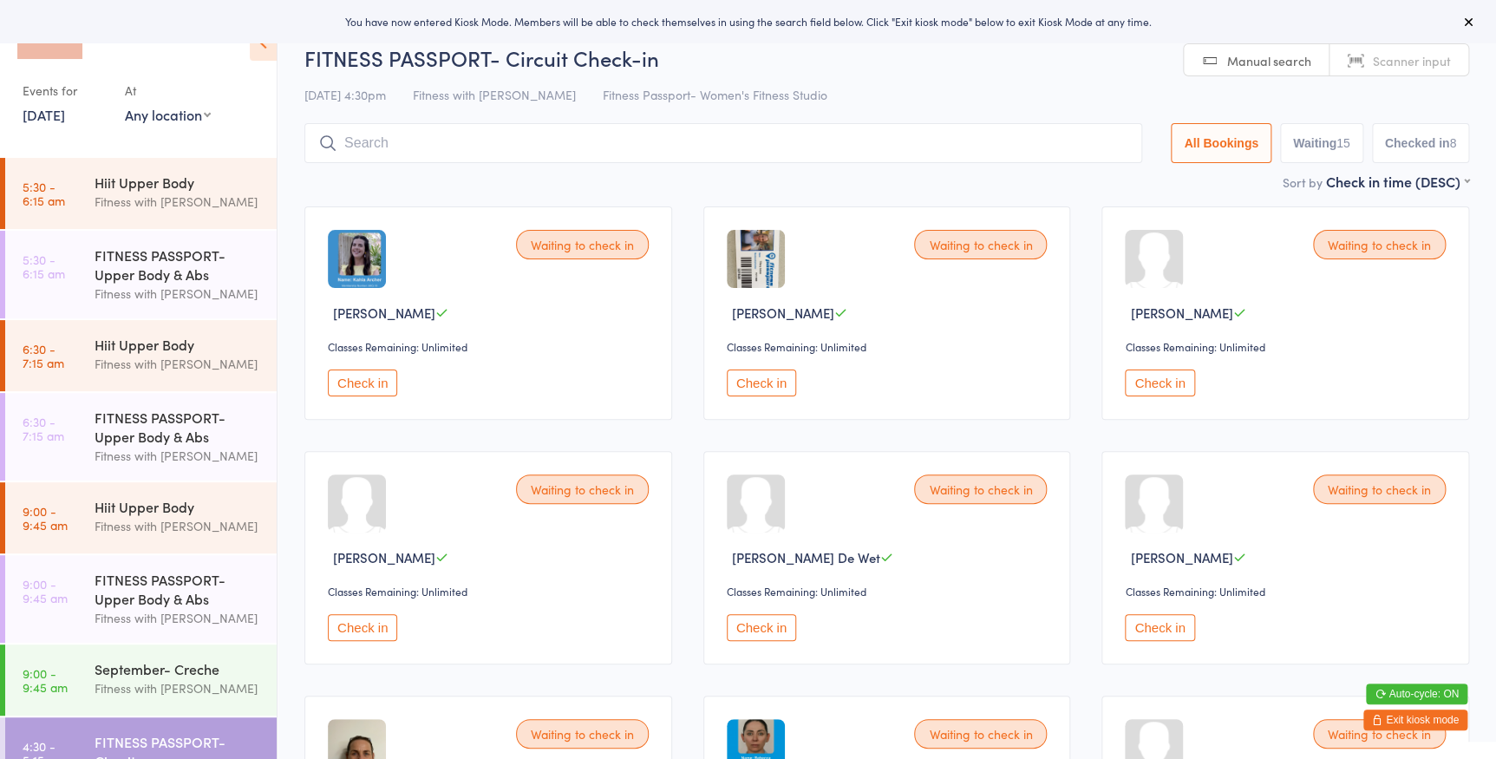
click at [157, 114] on select "Any location Women's Fitness Studio- [STREET_ADDRESS], [GEOGRAPHIC_DATA] Fitnes…" at bounding box center [168, 114] width 86 height 19
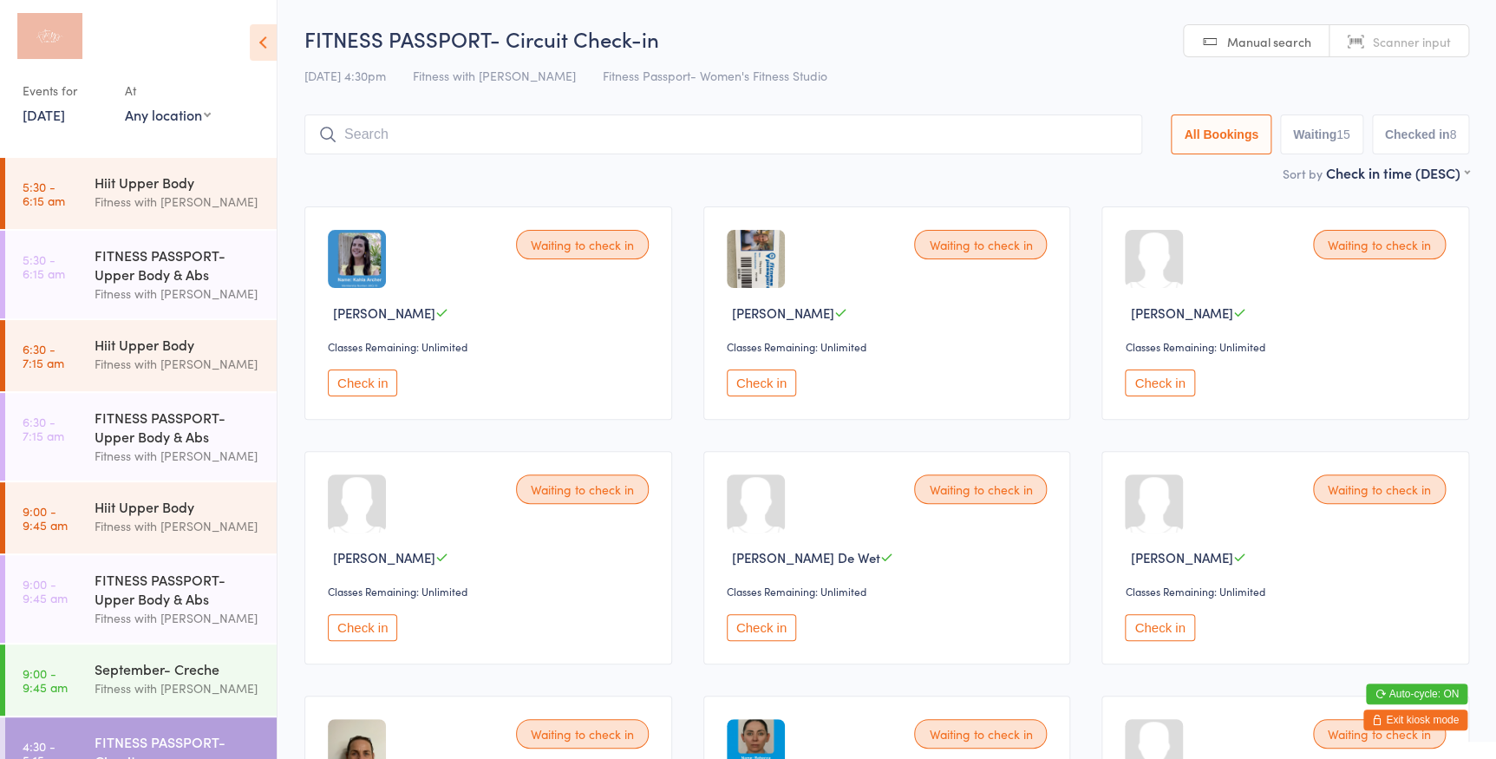
select select "0"
click at [125, 105] on select "Any location Women's Fitness Studio- [STREET_ADDRESS], [GEOGRAPHIC_DATA] Fitnes…" at bounding box center [168, 114] width 86 height 19
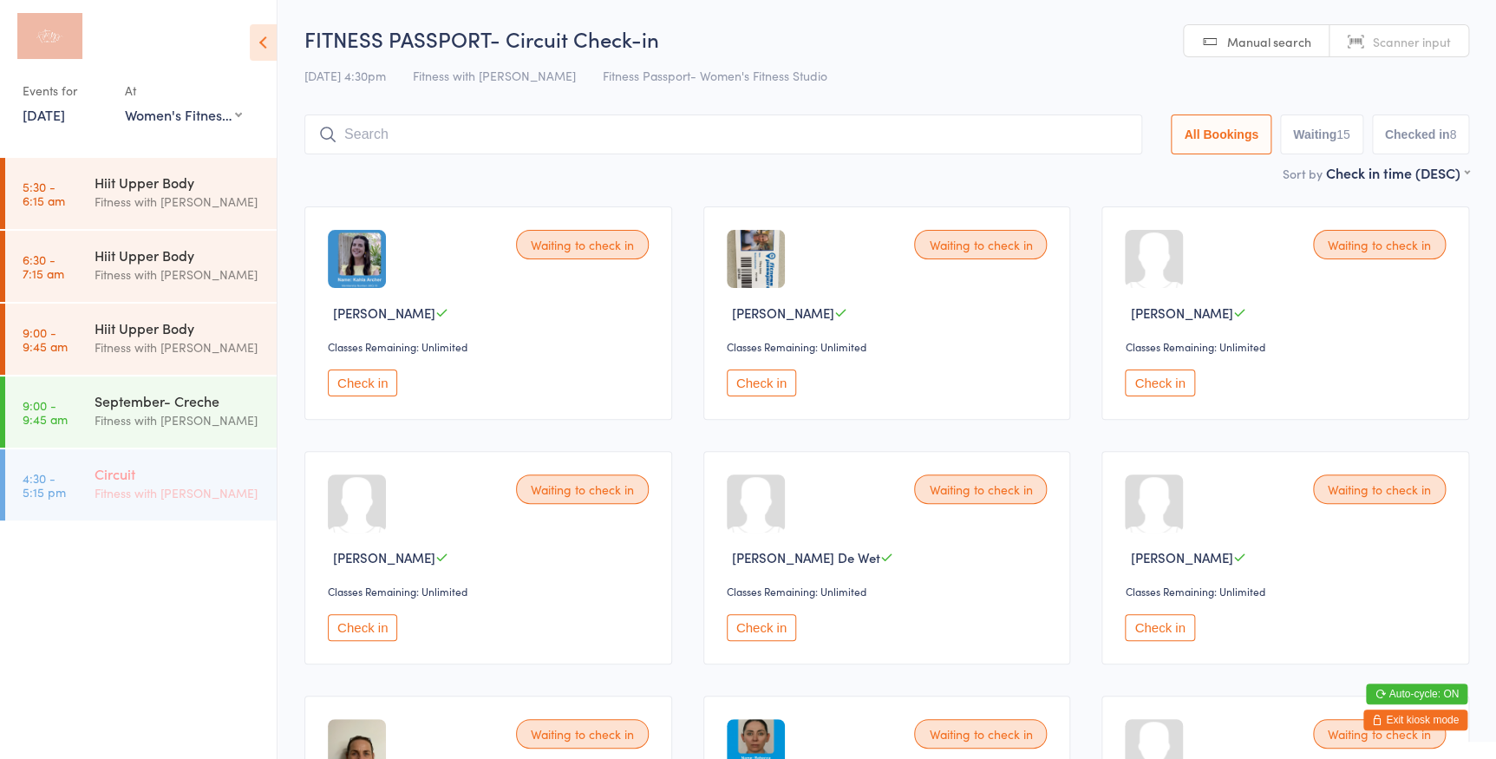
click at [185, 461] on div "Circuit Fitness with Zoe" at bounding box center [186, 483] width 182 height 68
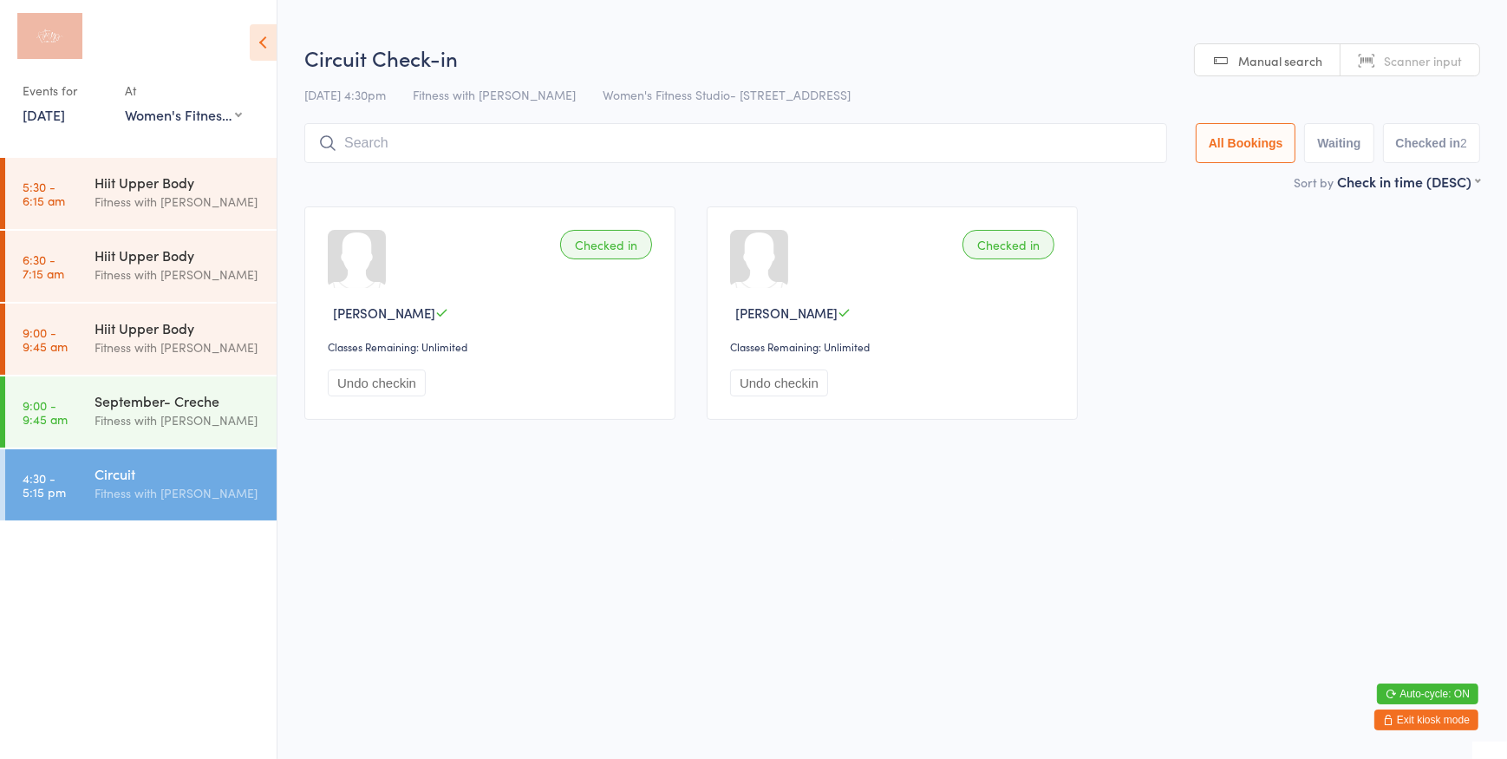
click at [1372, 48] on link "Scanner input" at bounding box center [1409, 60] width 139 height 33
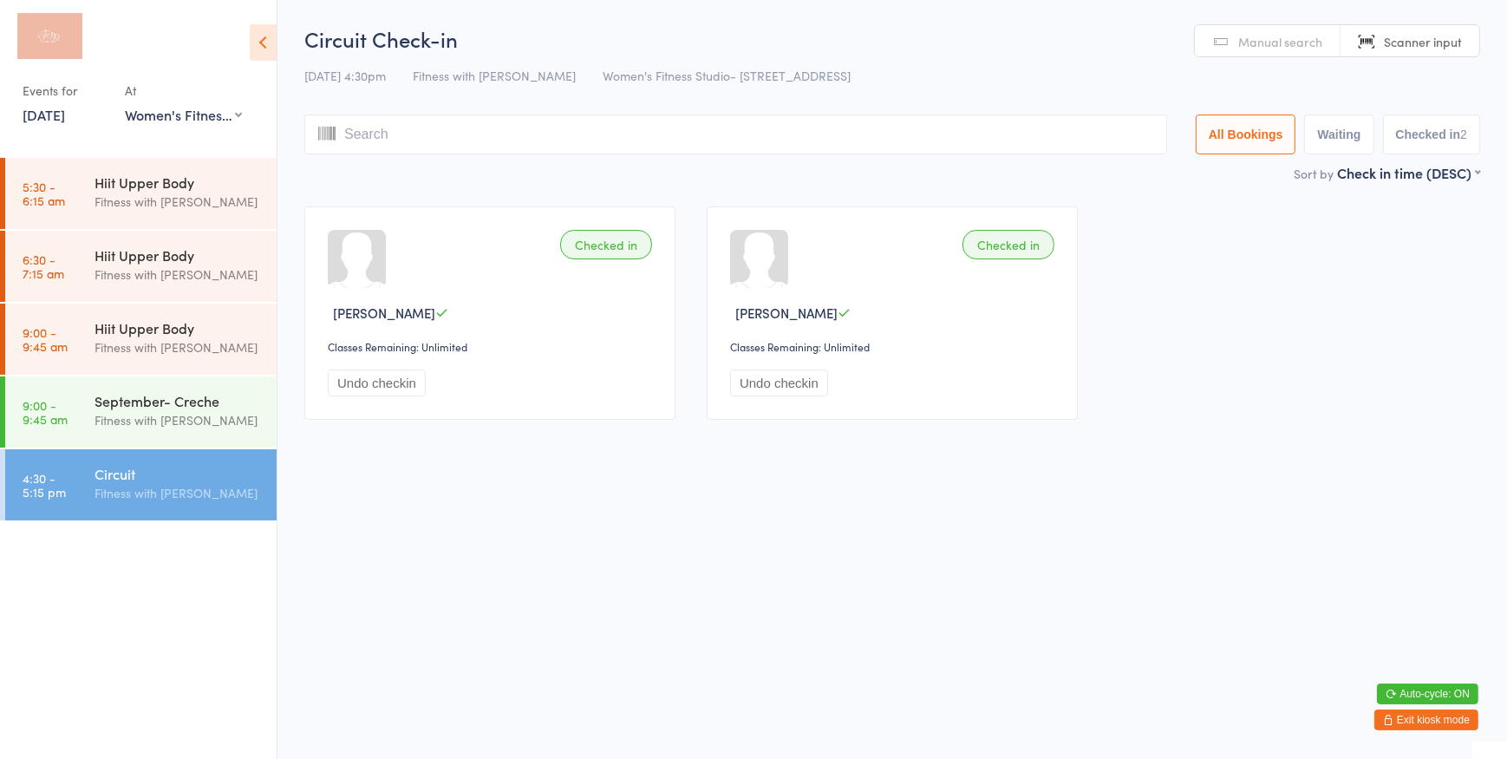
click at [1032, 137] on input "search" at bounding box center [735, 134] width 863 height 40
click at [1306, 33] on span "Manual search" at bounding box center [1280, 41] width 84 height 17
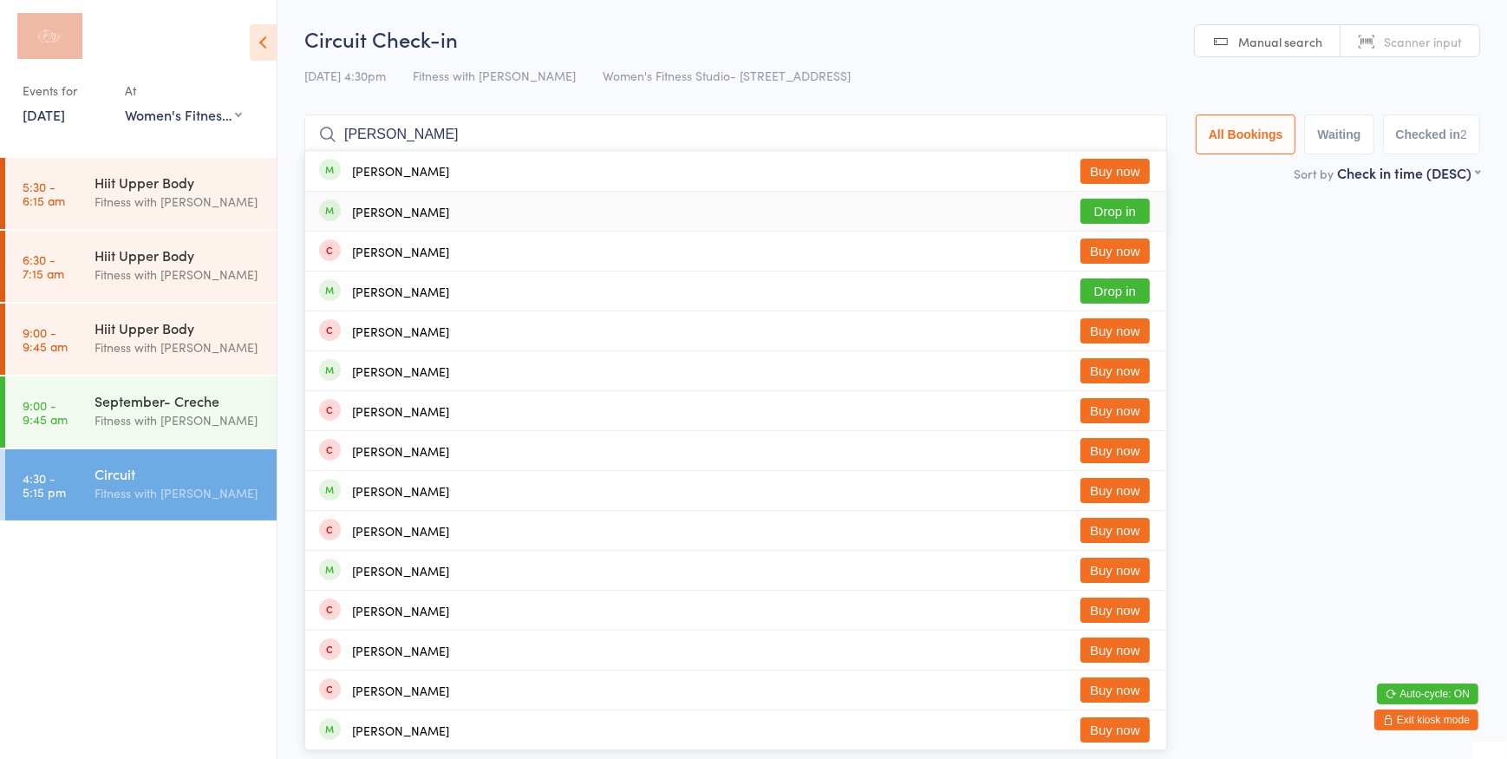
type input "josie"
click at [1089, 210] on button "Drop in" at bounding box center [1114, 211] width 69 height 25
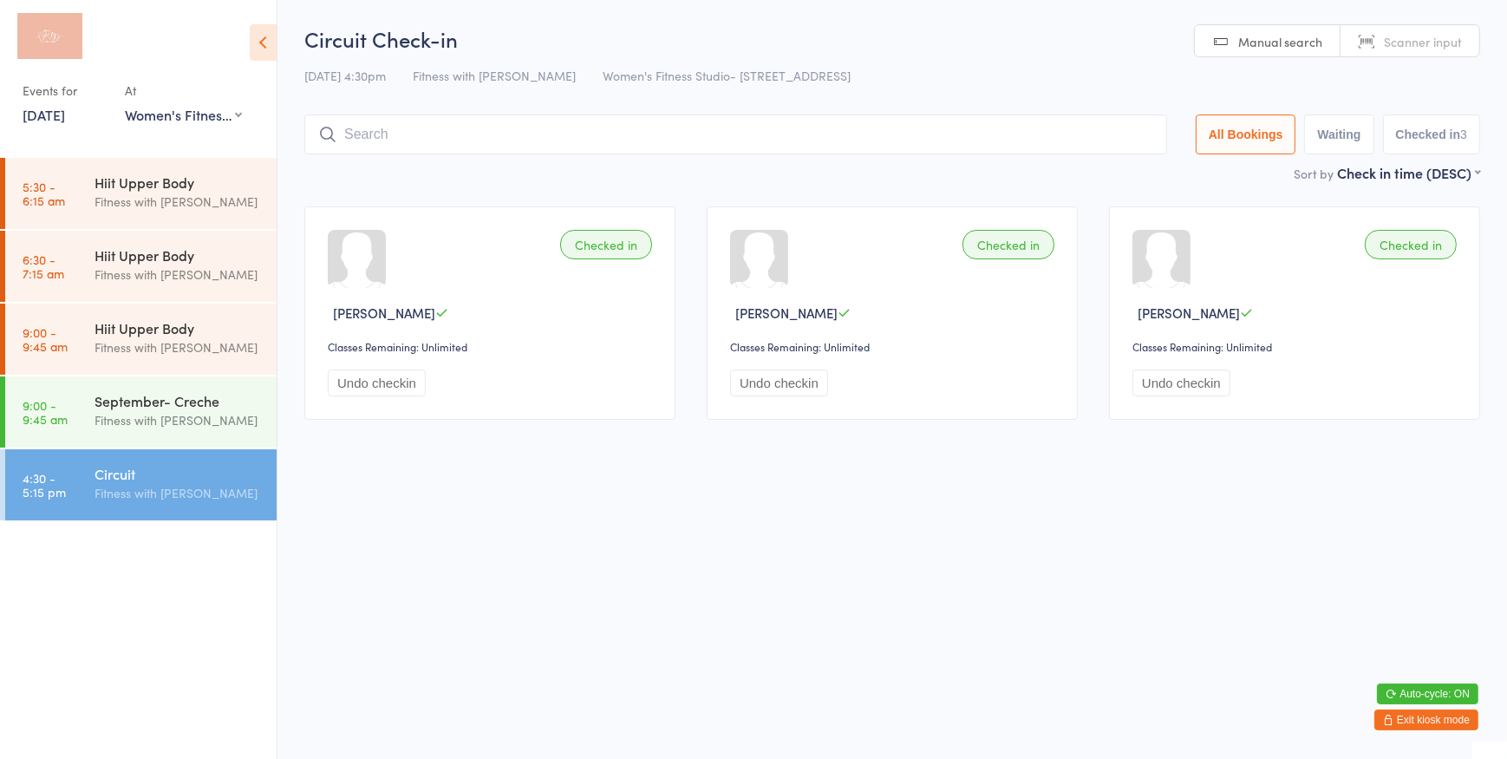
click at [1405, 50] on link "Scanner input" at bounding box center [1409, 41] width 139 height 33
click at [1295, 51] on link "Manual search" at bounding box center [1268, 41] width 146 height 33
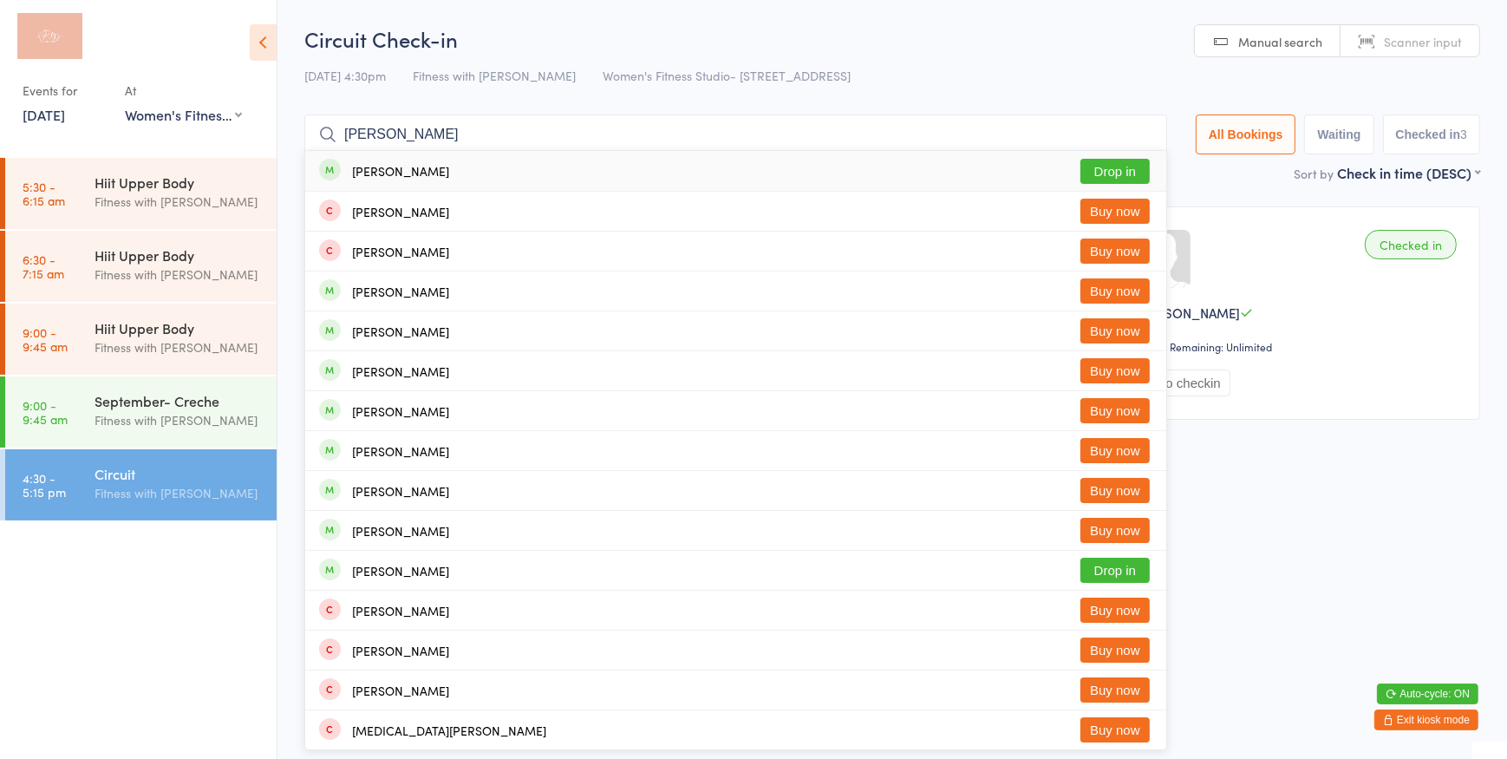
type input "felicia"
click at [1134, 168] on button "Drop in" at bounding box center [1114, 171] width 69 height 25
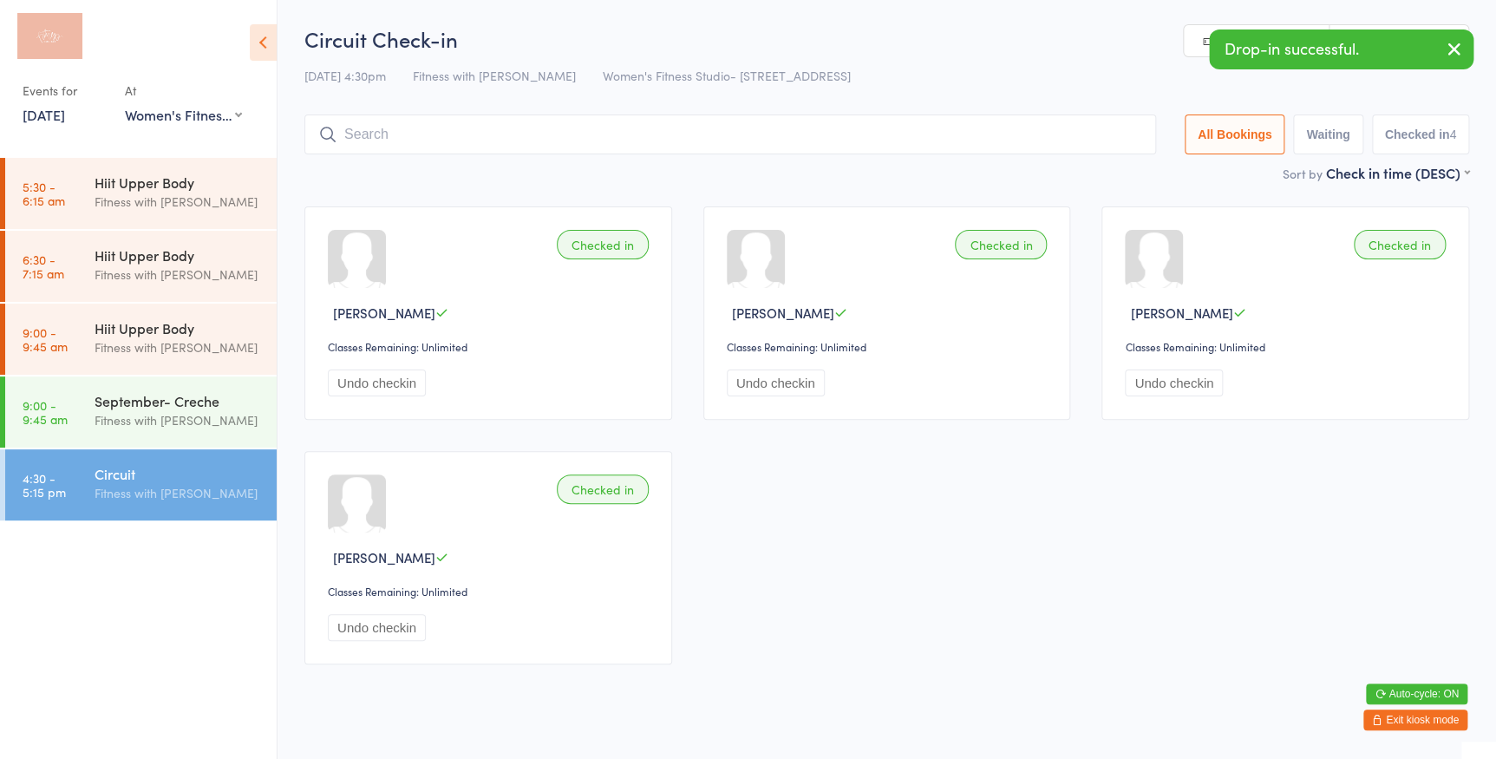
click at [1443, 25] on link "Scanner input" at bounding box center [1398, 41] width 139 height 33
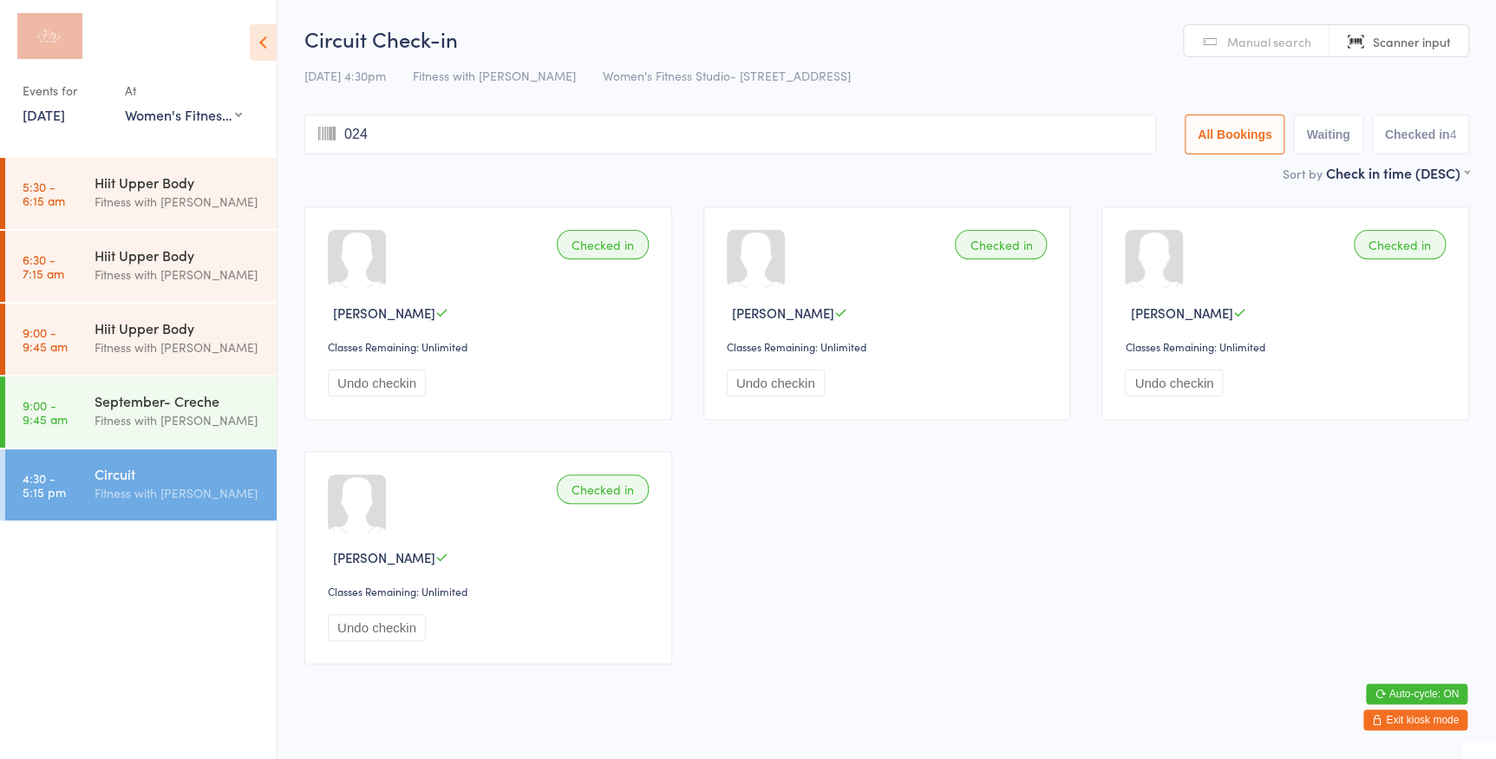
type input "0245"
type input "2589"
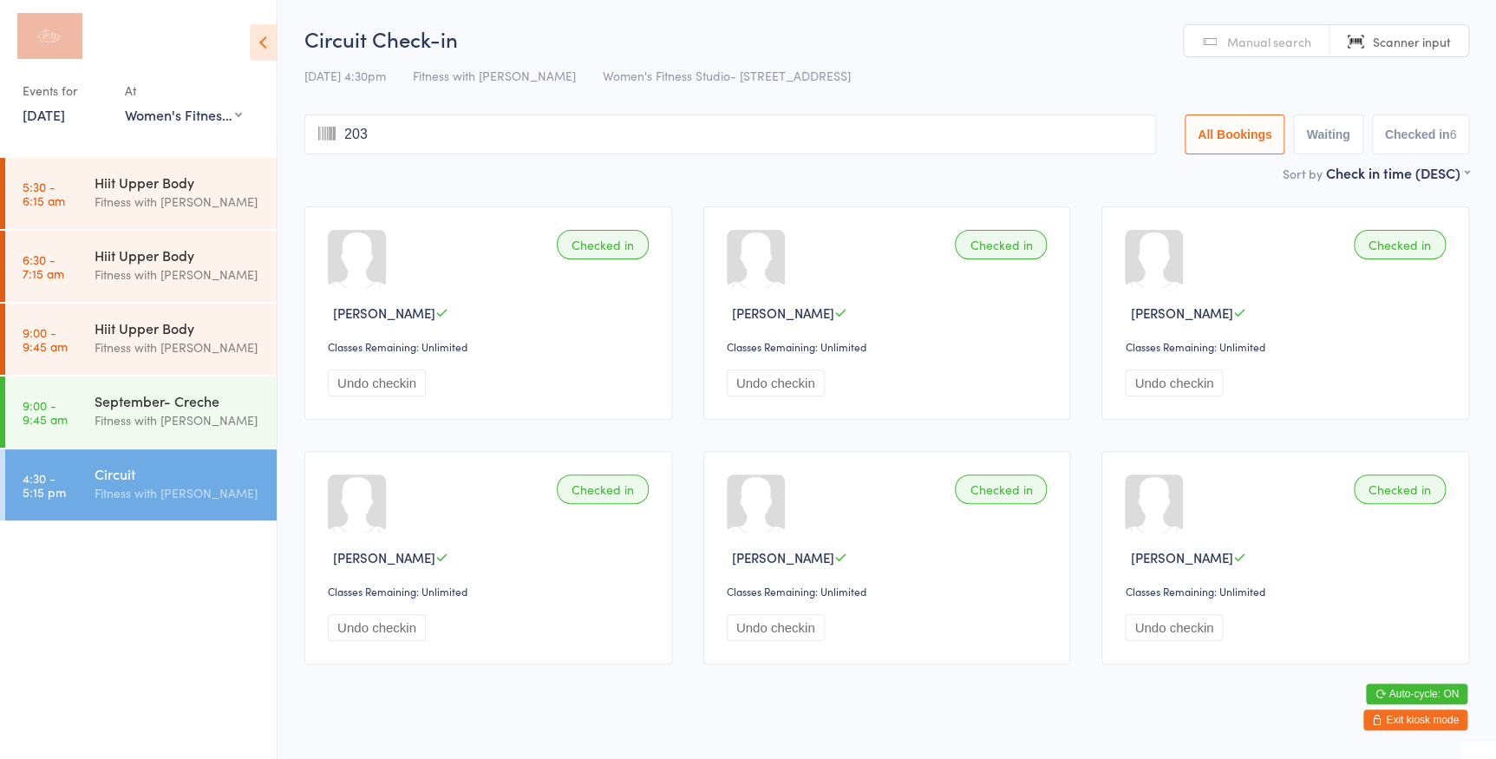
type input "2031"
type input "2512"
click at [1274, 39] on span "Manual search" at bounding box center [1269, 41] width 84 height 17
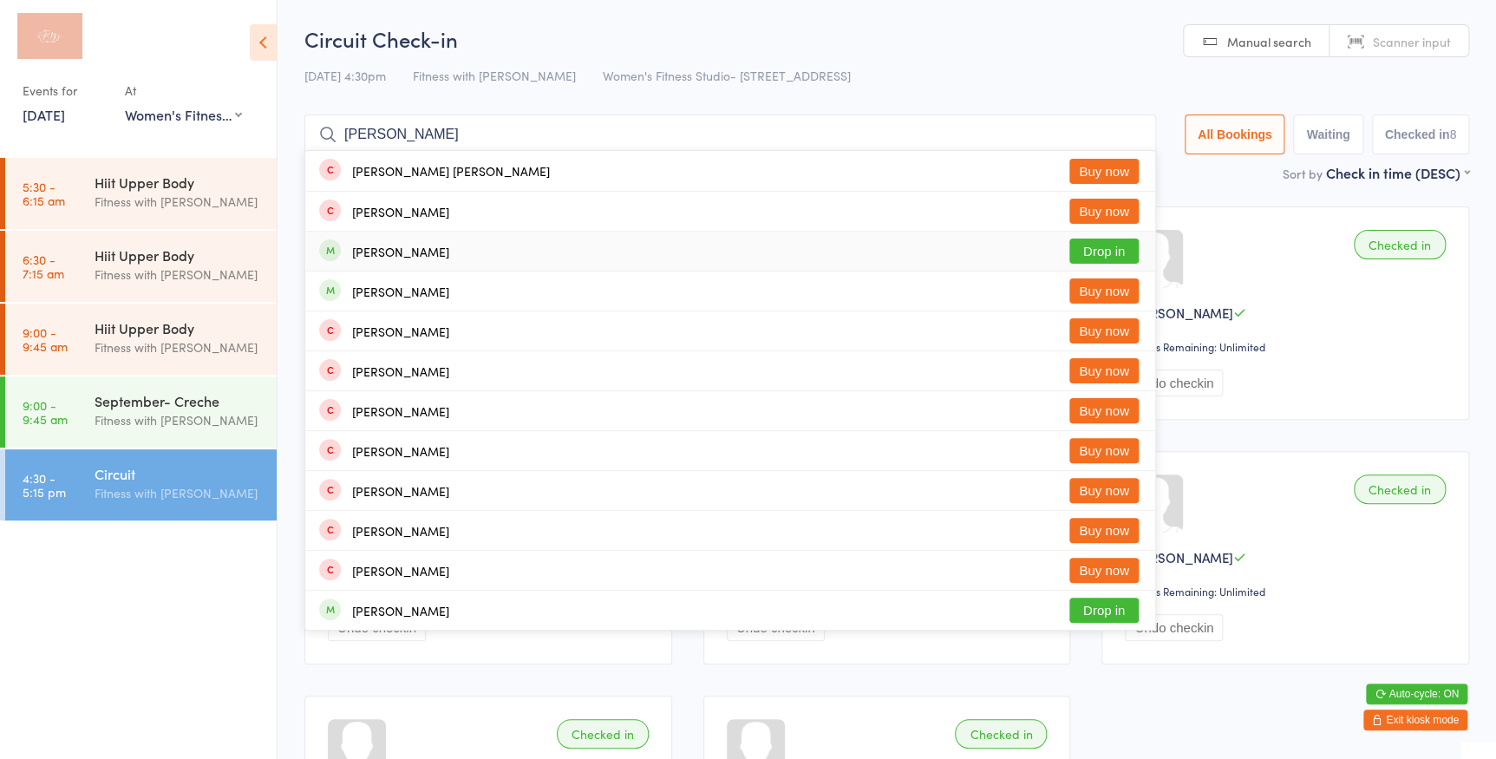
type input "cindy"
click at [1099, 258] on button "Drop in" at bounding box center [1103, 250] width 69 height 25
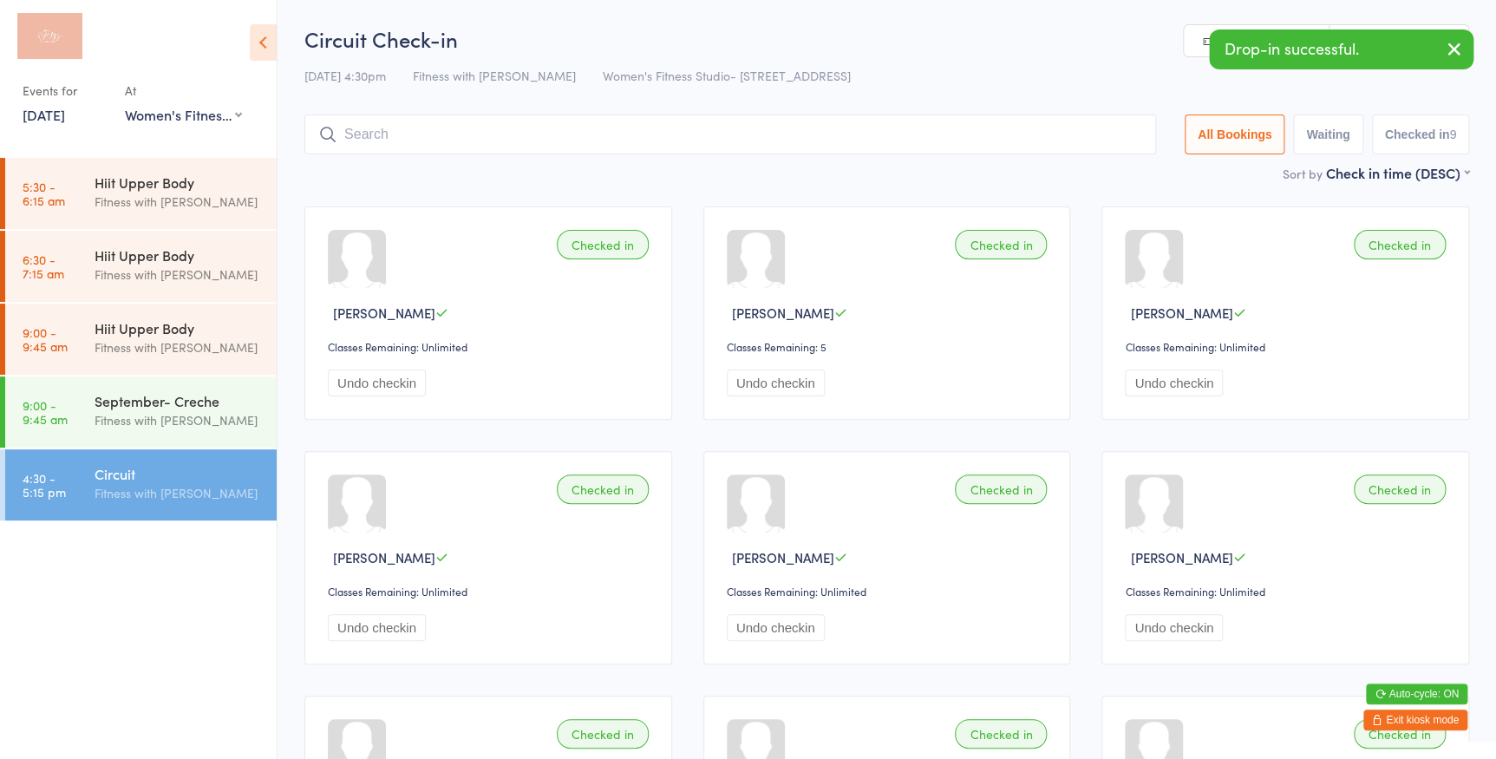
click at [1385, 25] on link "Scanner input" at bounding box center [1398, 41] width 139 height 33
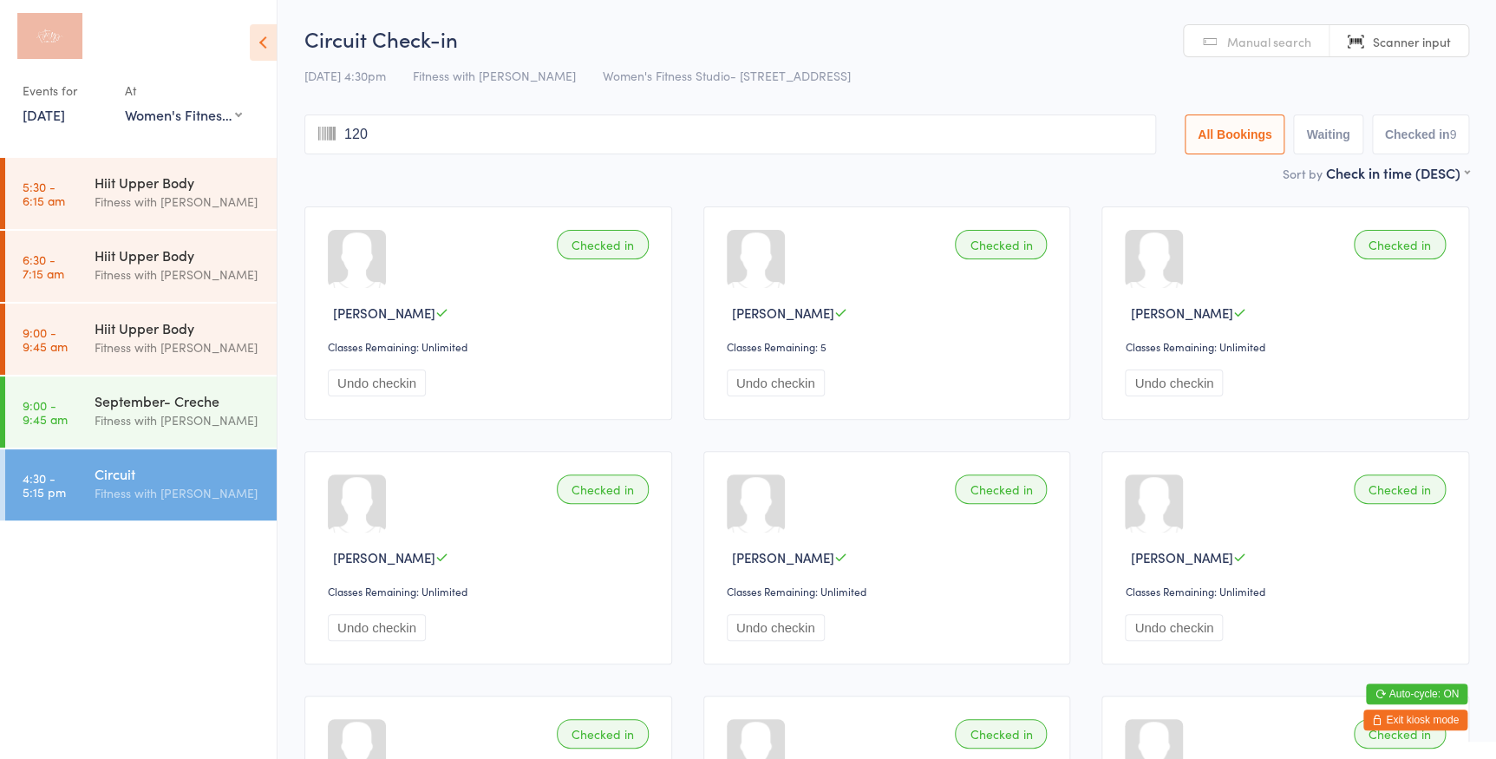
type input "1207"
click at [1233, 42] on span "Manual search" at bounding box center [1269, 41] width 84 height 17
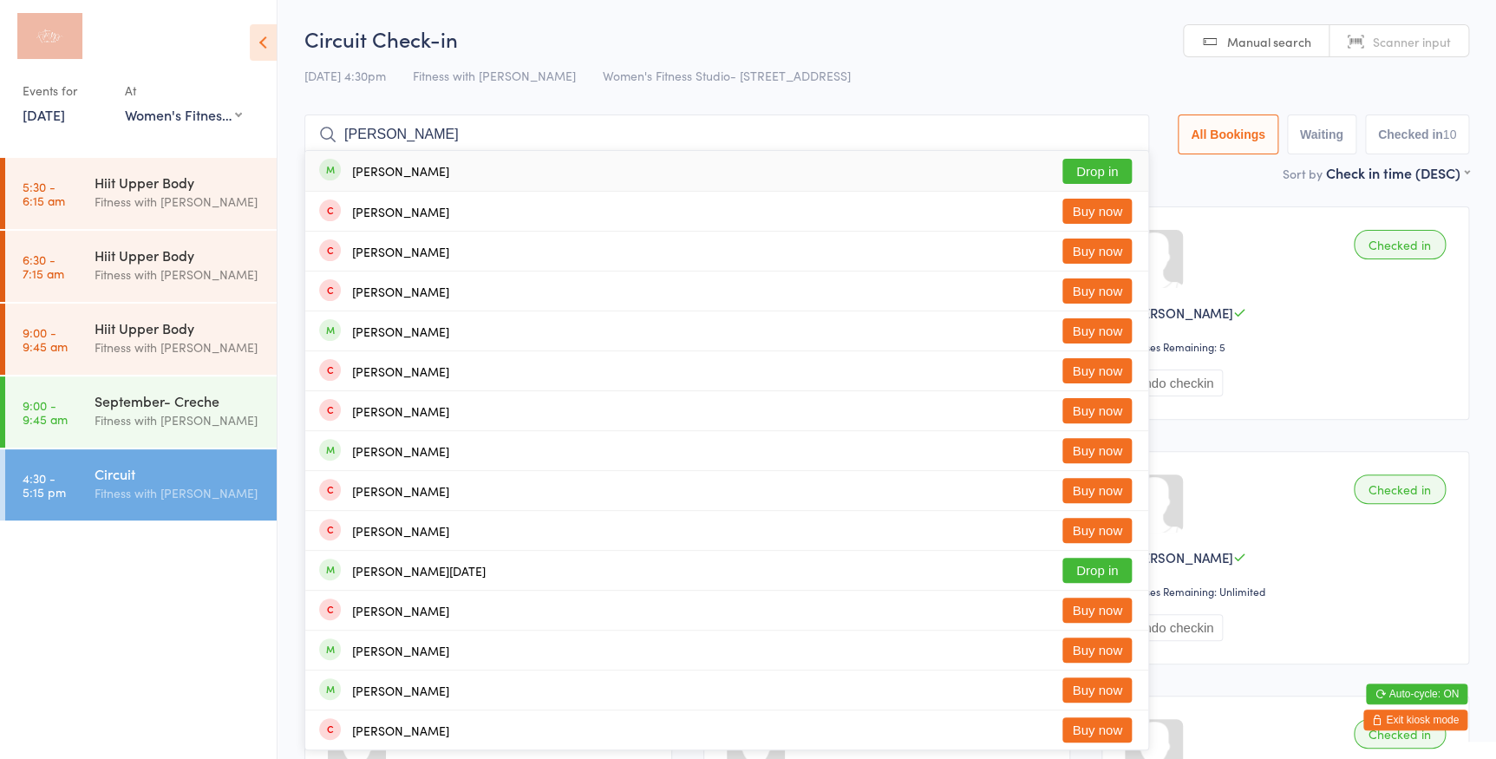
type input "michelle ed"
click at [1078, 166] on button "Drop in" at bounding box center [1096, 171] width 69 height 25
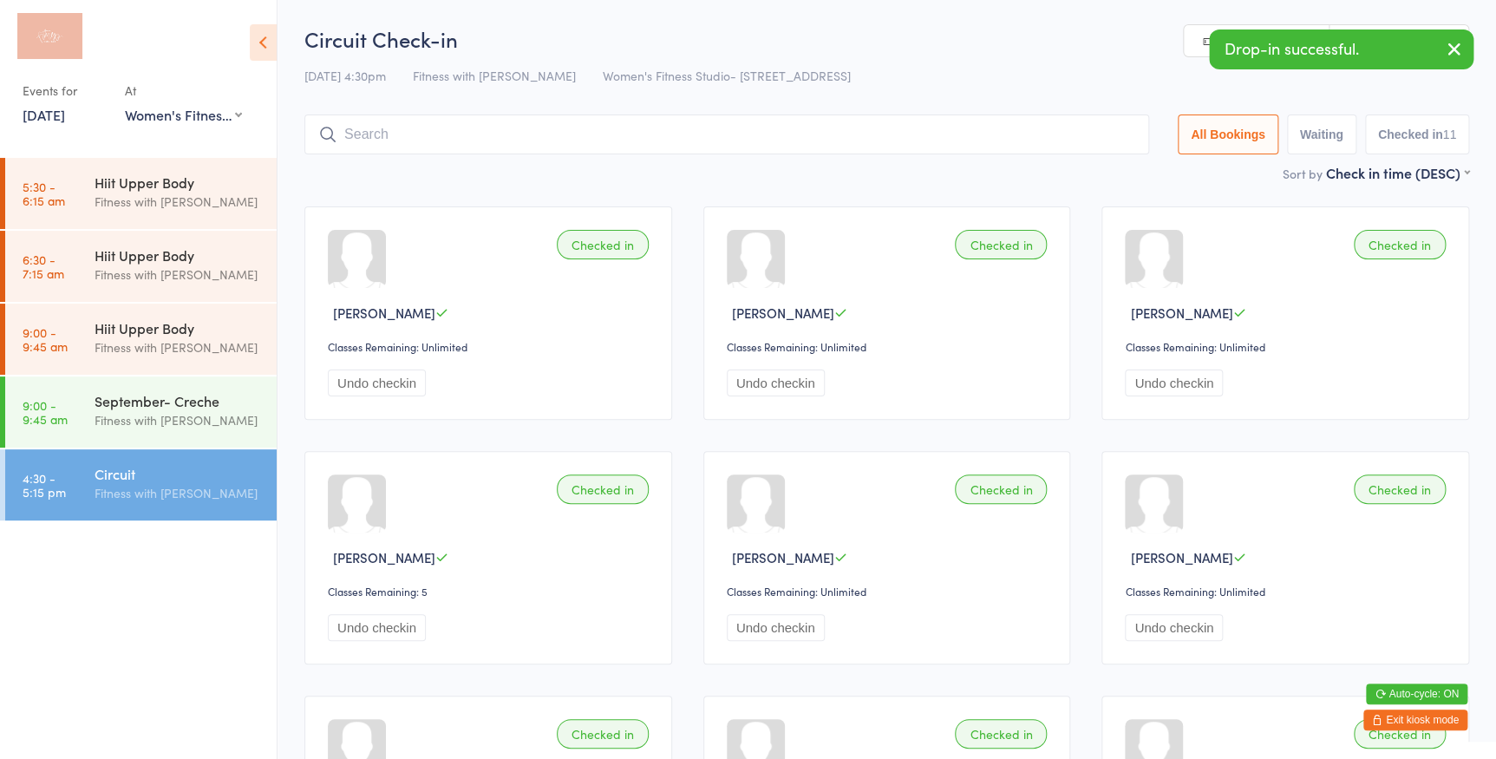
click at [1346, 25] on link "Scanner input" at bounding box center [1398, 41] width 139 height 33
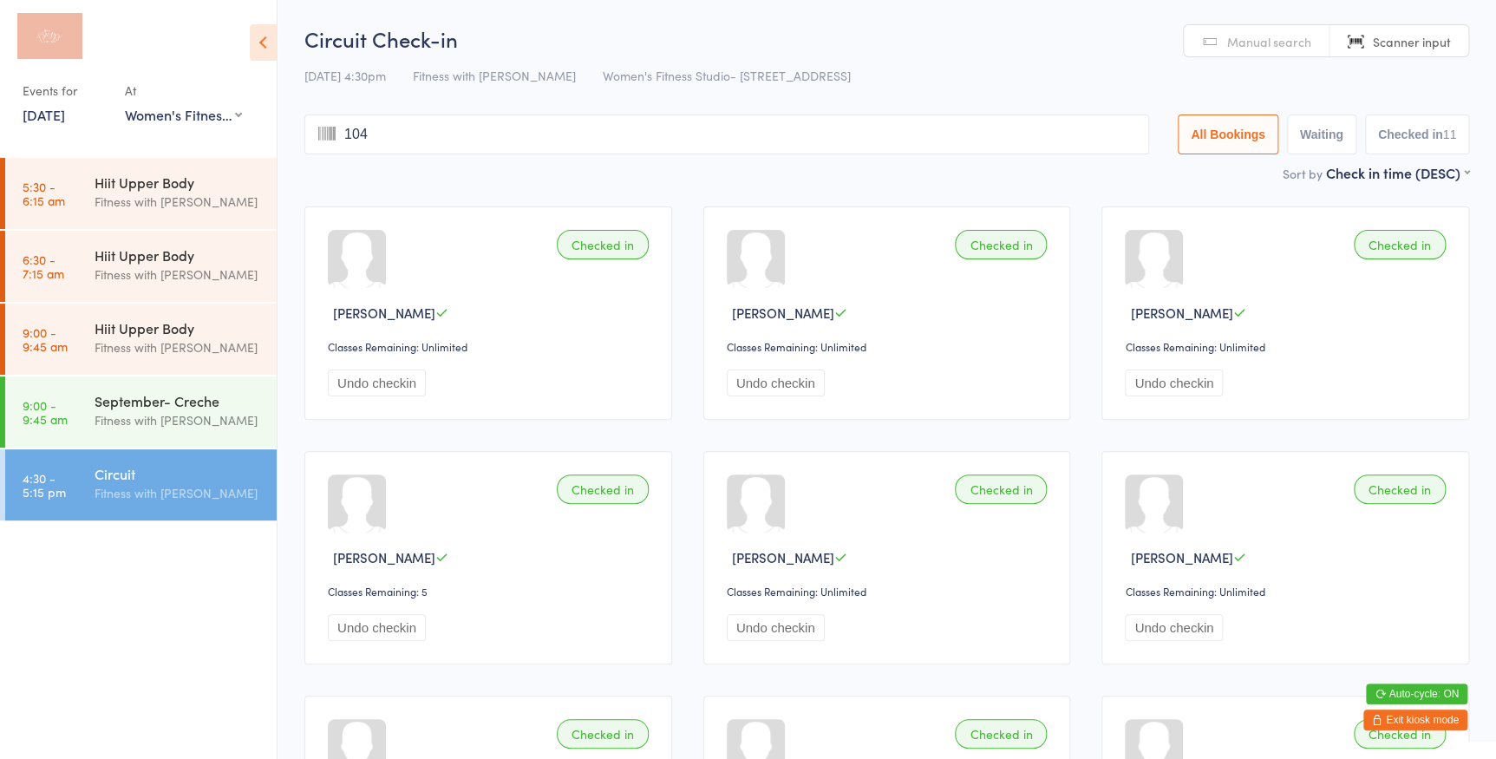
type input "1045"
